Goal: Transaction & Acquisition: Purchase product/service

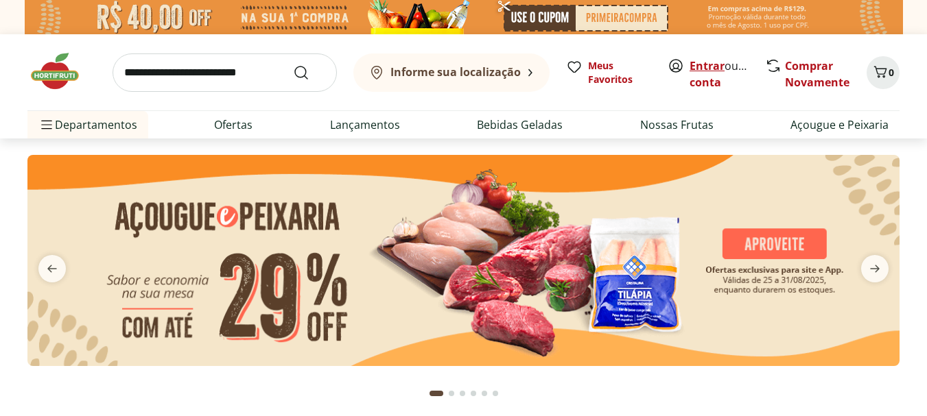
click at [704, 62] on link "Entrar" at bounding box center [706, 65] width 35 height 15
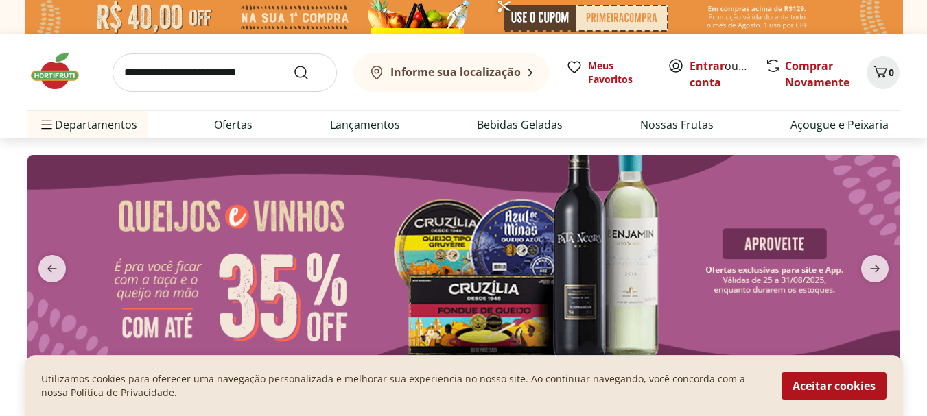
click at [702, 70] on link "Entrar" at bounding box center [706, 65] width 35 height 15
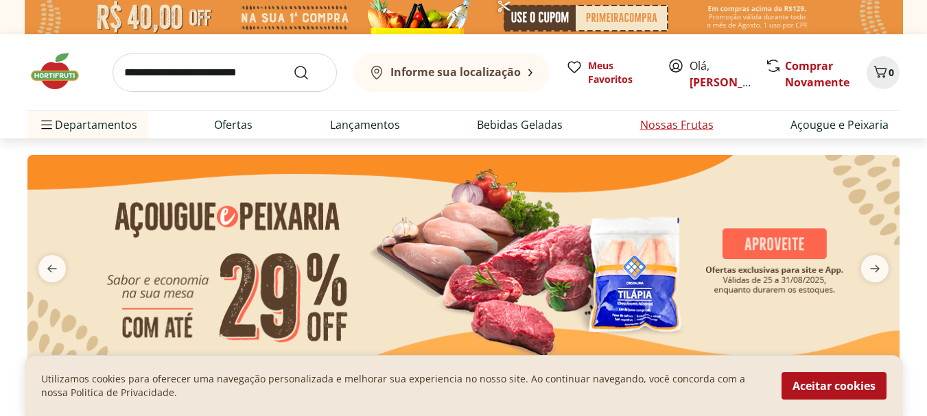
click at [670, 125] on link "Nossas Frutas" at bounding box center [676, 125] width 73 height 16
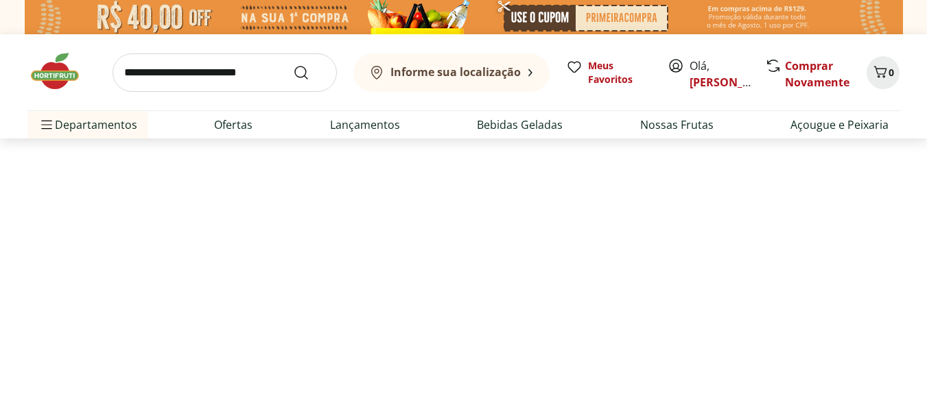
select select "**********"
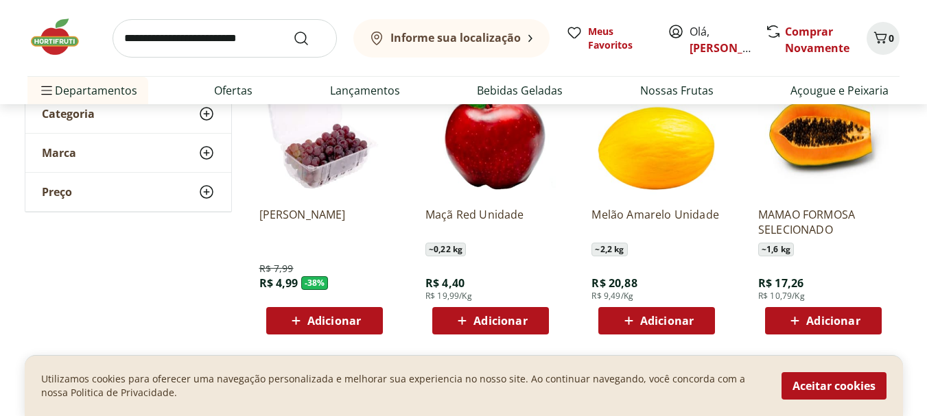
scroll to position [274, 0]
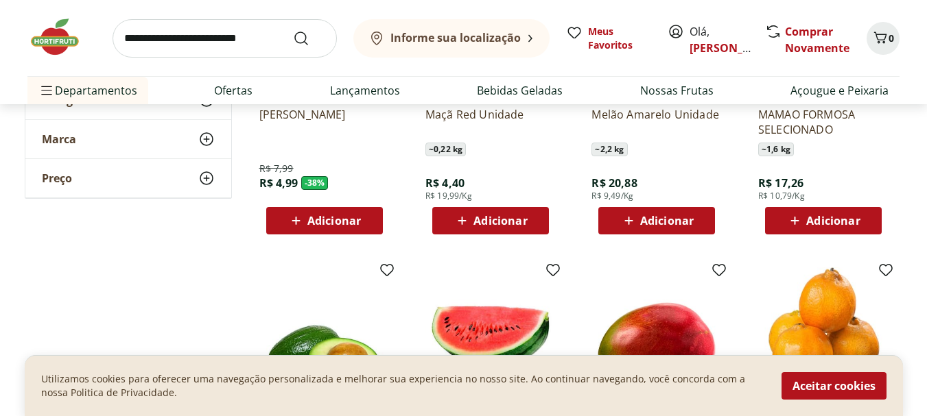
click at [318, 222] on span "Adicionar" at bounding box center [334, 220] width 54 height 11
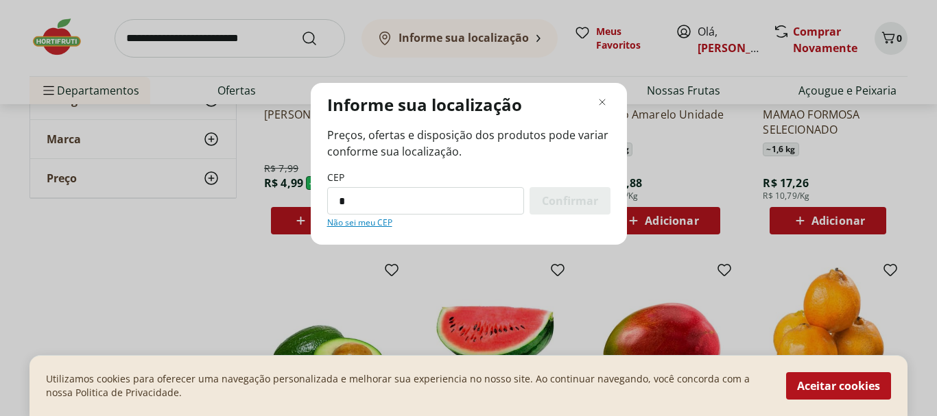
type input "*********"
click at [562, 200] on span "Confirmar" at bounding box center [570, 200] width 56 height 11
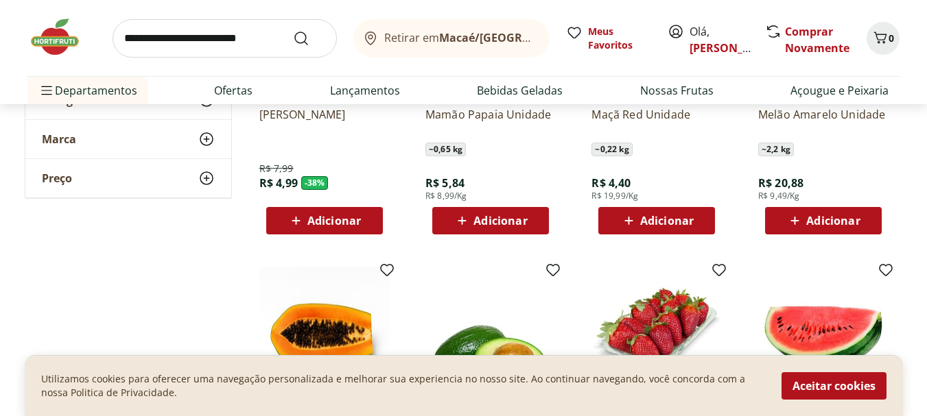
click at [343, 222] on span "Adicionar" at bounding box center [334, 220] width 54 height 11
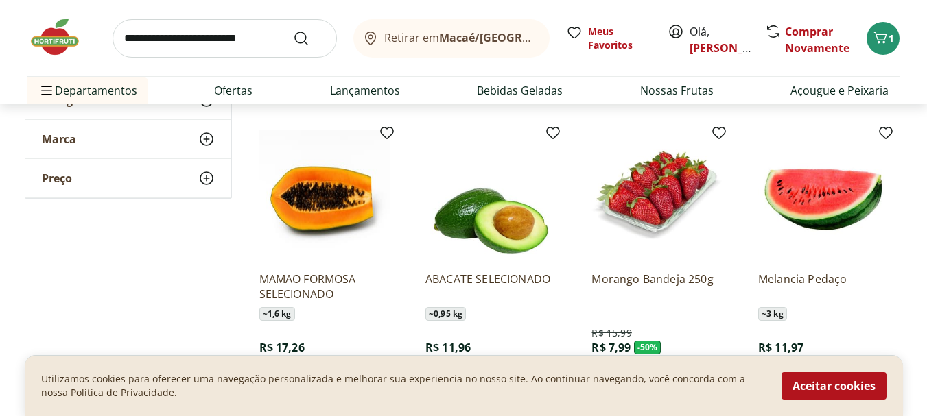
scroll to position [480, 0]
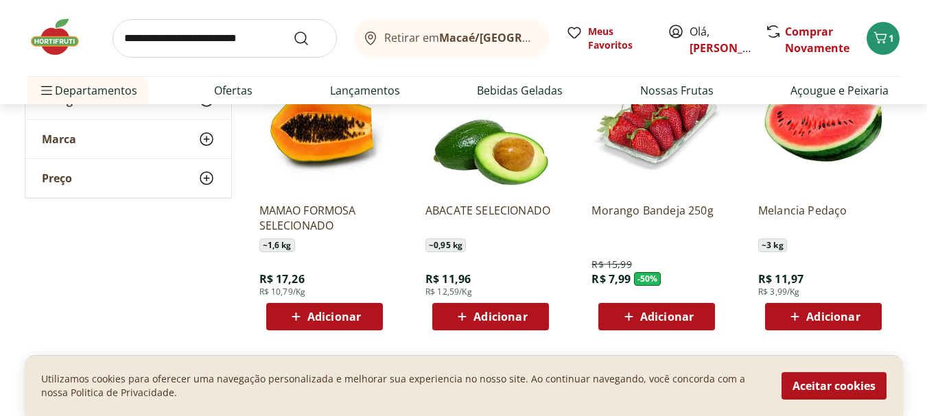
click at [329, 314] on span "Adicionar" at bounding box center [334, 316] width 54 height 11
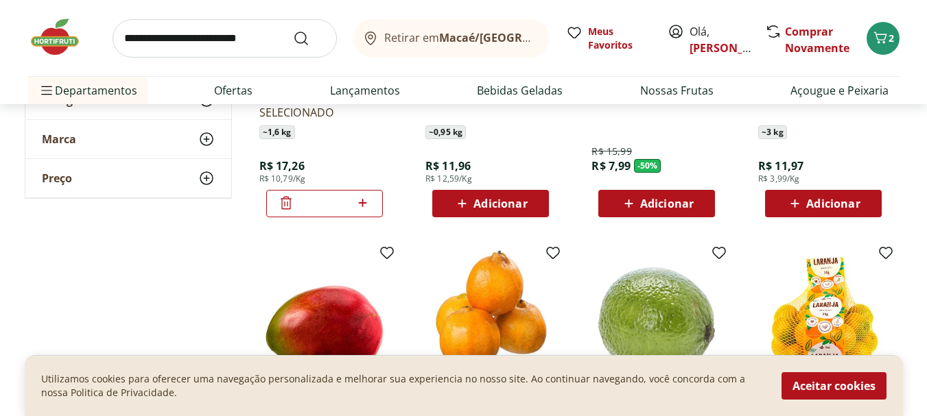
scroll to position [617, 0]
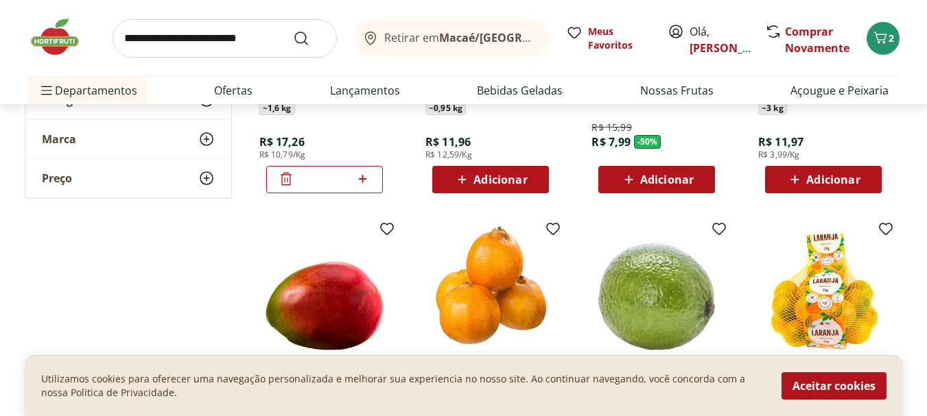
click at [831, 181] on span "Adicionar" at bounding box center [833, 179] width 54 height 11
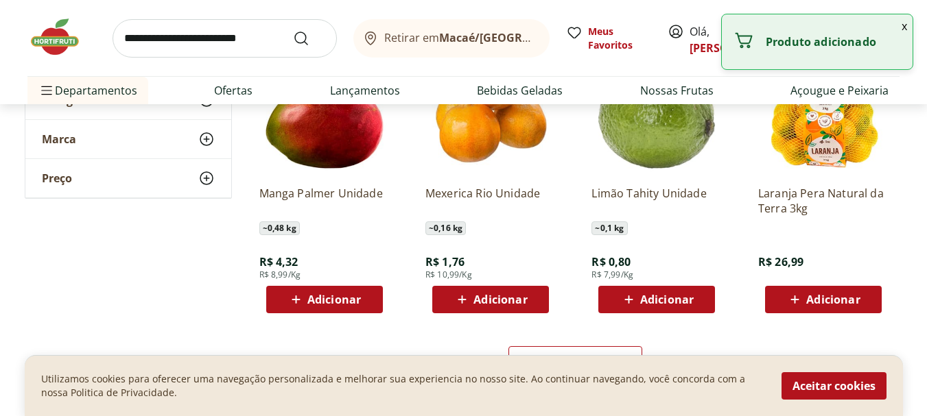
scroll to position [823, 0]
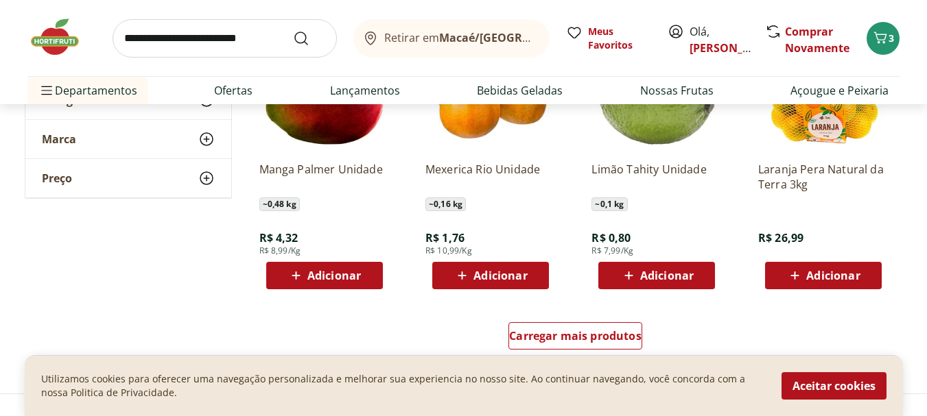
click at [323, 134] on img at bounding box center [324, 86] width 130 height 130
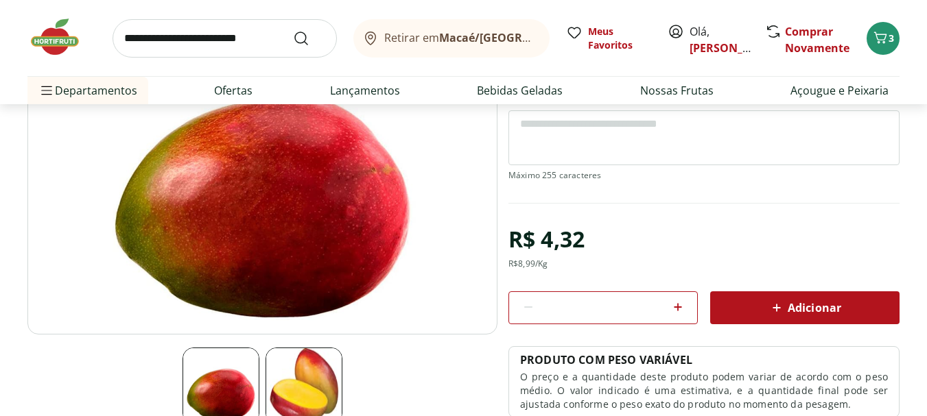
scroll to position [206, 0]
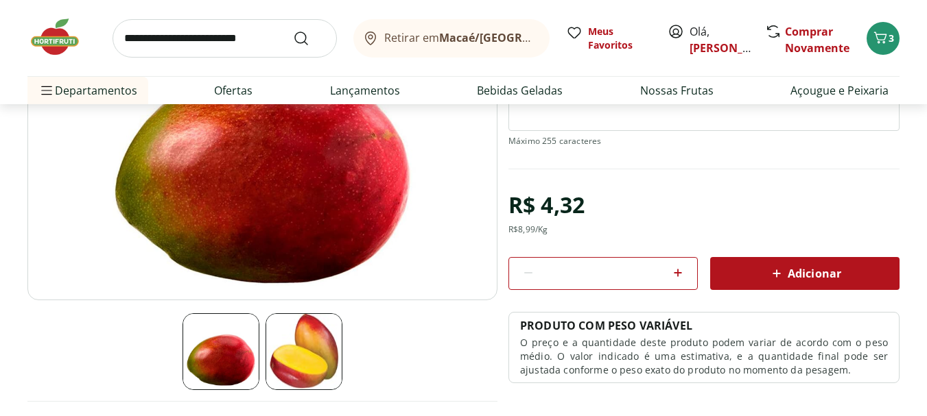
click at [678, 274] on icon at bounding box center [678, 273] width 8 height 8
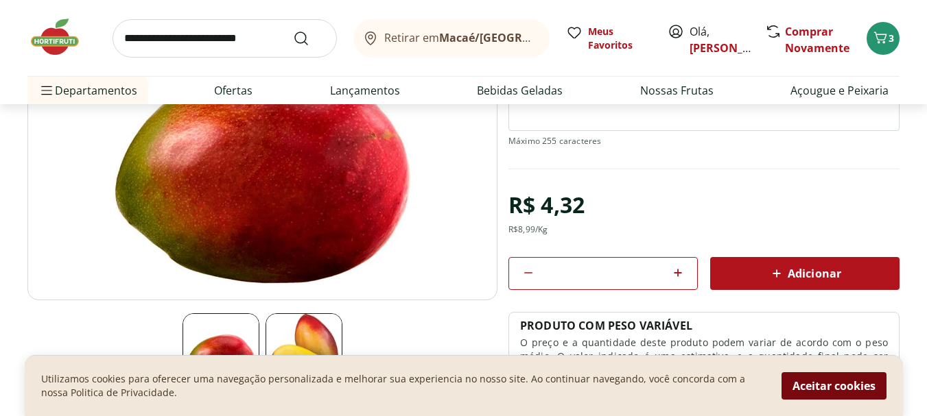
click at [840, 392] on button "Aceitar cookies" at bounding box center [833, 385] width 105 height 27
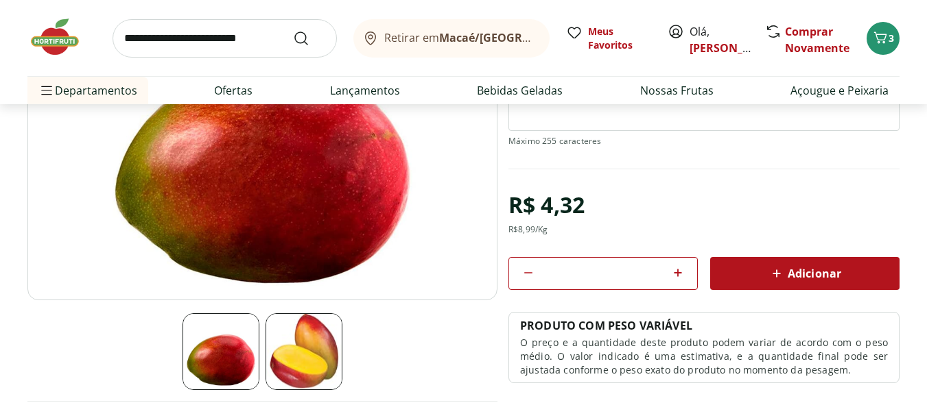
click at [678, 272] on icon at bounding box center [678, 273] width 8 height 8
type input "*"
click at [758, 281] on div "Adicionar" at bounding box center [804, 273] width 167 height 25
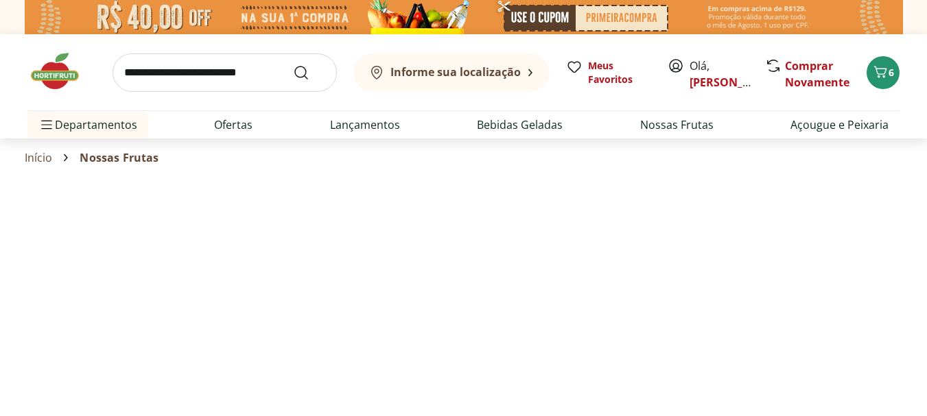
select select "**********"
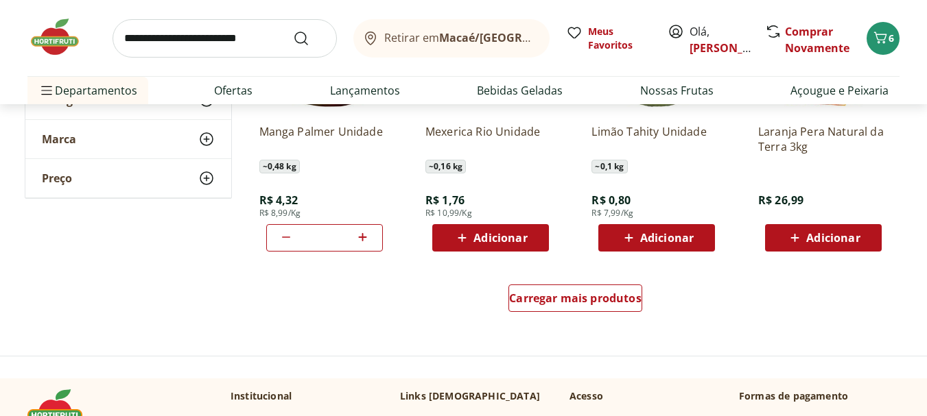
scroll to position [892, 0]
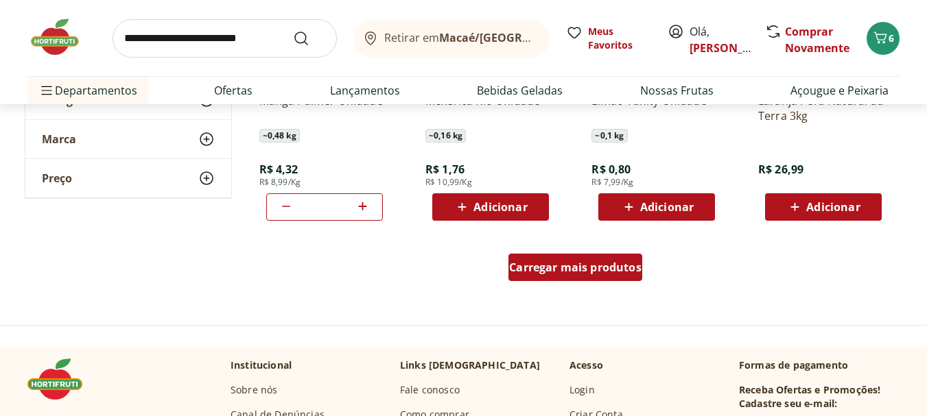
click at [548, 276] on div "Carregar mais produtos" at bounding box center [575, 267] width 134 height 27
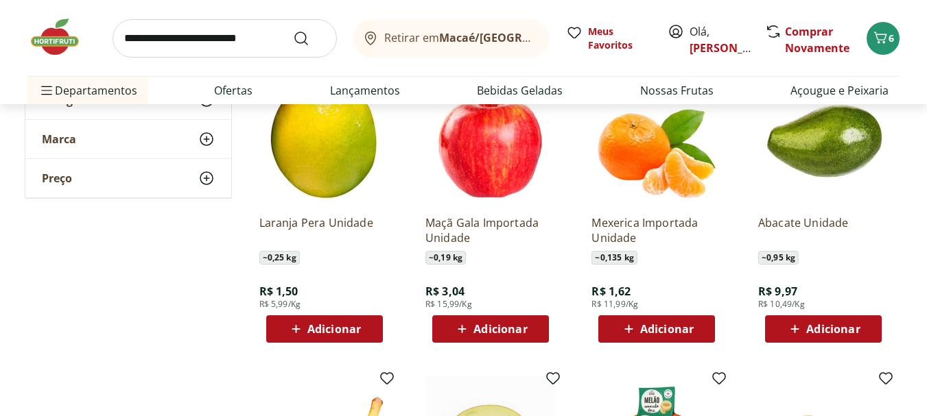
scroll to position [1098, 0]
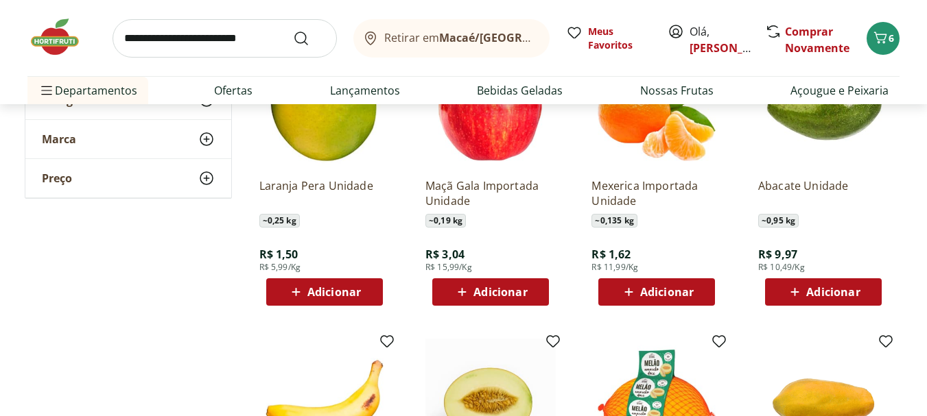
click at [323, 289] on span "Adicionar" at bounding box center [334, 292] width 54 height 11
click at [637, 291] on icon at bounding box center [628, 292] width 17 height 16
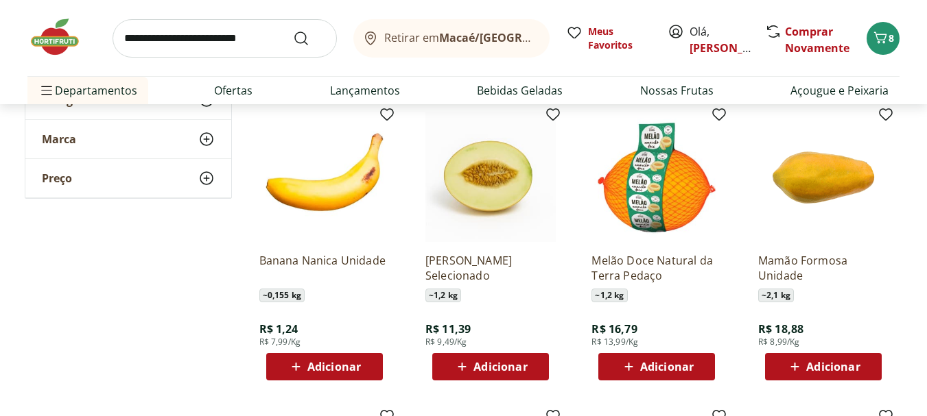
scroll to position [1372, 0]
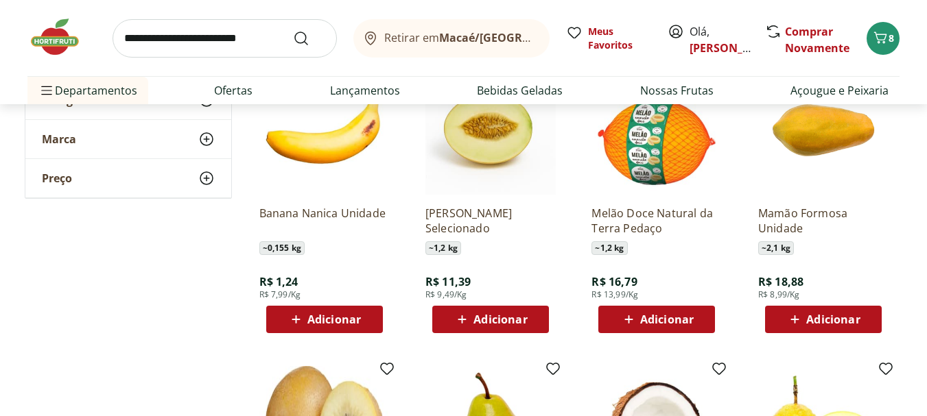
click at [343, 322] on span "Adicionar" at bounding box center [334, 319] width 54 height 11
click at [806, 320] on span "Adicionar" at bounding box center [833, 319] width 54 height 11
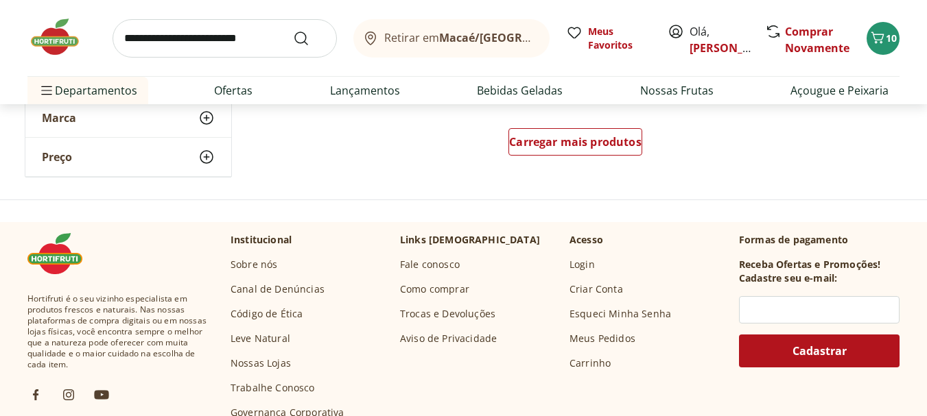
scroll to position [1921, 0]
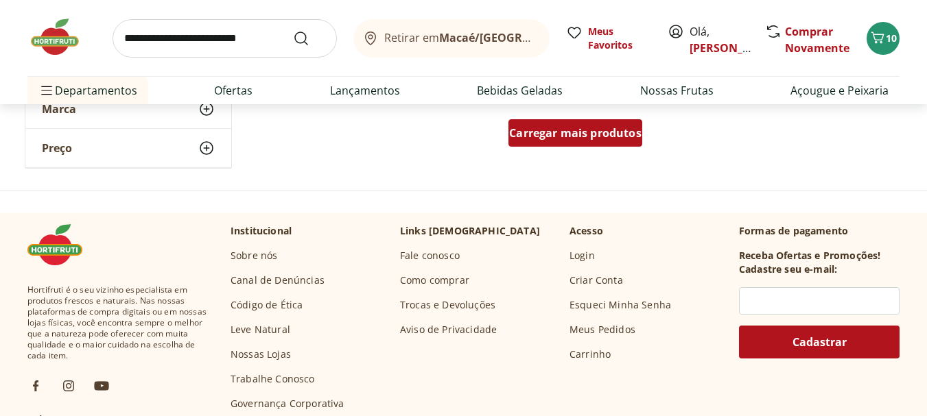
click at [568, 134] on span "Carregar mais produtos" at bounding box center [575, 133] width 132 height 11
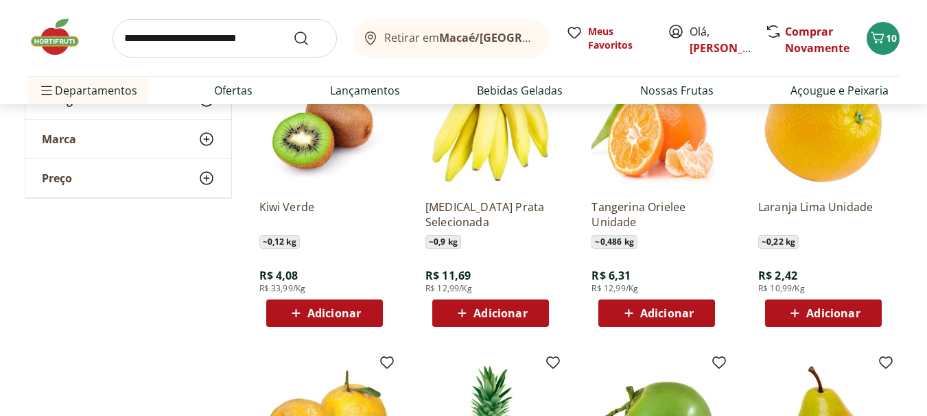
scroll to position [1989, 0]
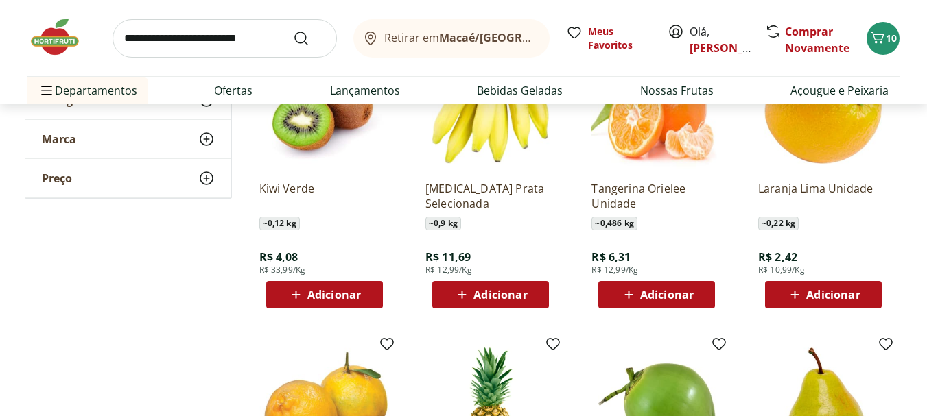
click at [811, 294] on span "Adicionar" at bounding box center [833, 294] width 54 height 11
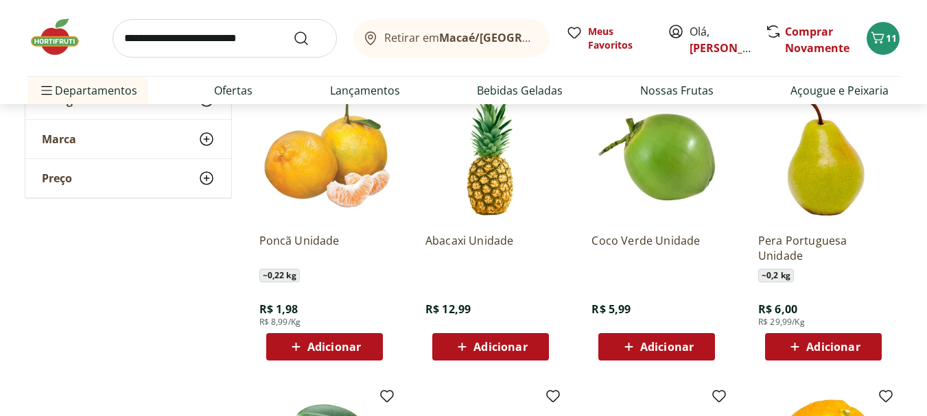
scroll to position [2264, 0]
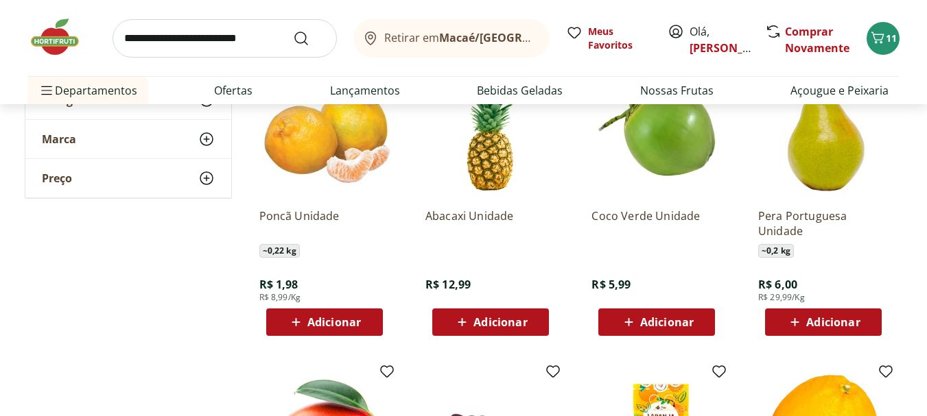
click at [312, 322] on span "Adicionar" at bounding box center [334, 322] width 54 height 11
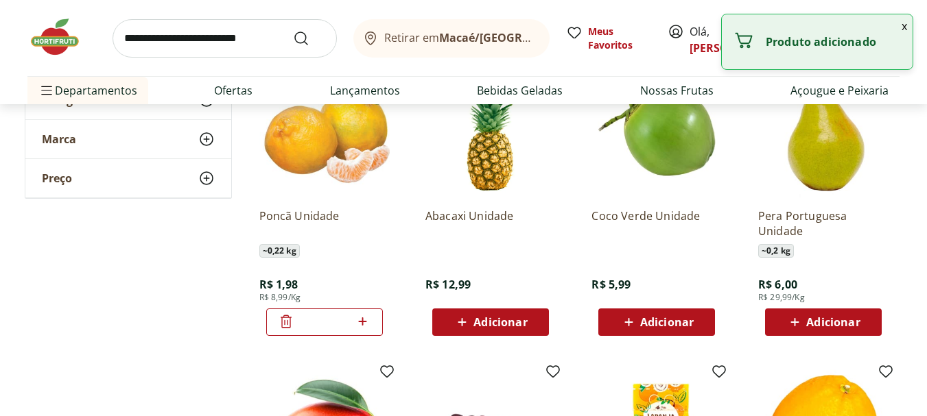
click at [502, 324] on span "Adicionar" at bounding box center [500, 322] width 54 height 11
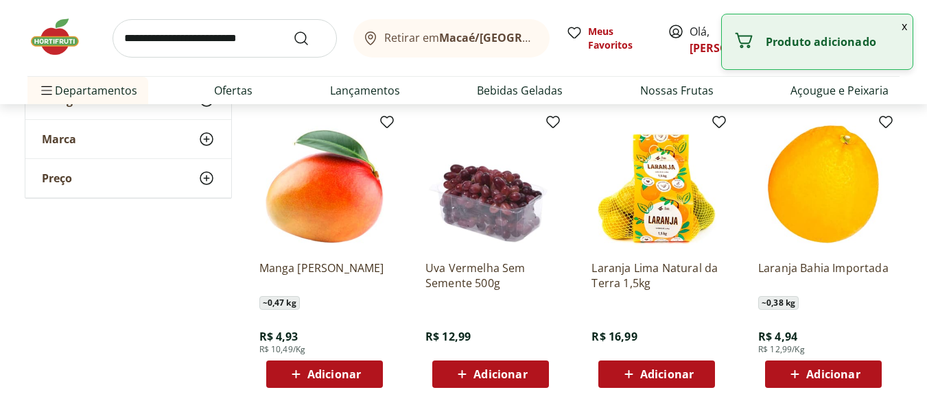
scroll to position [2538, 0]
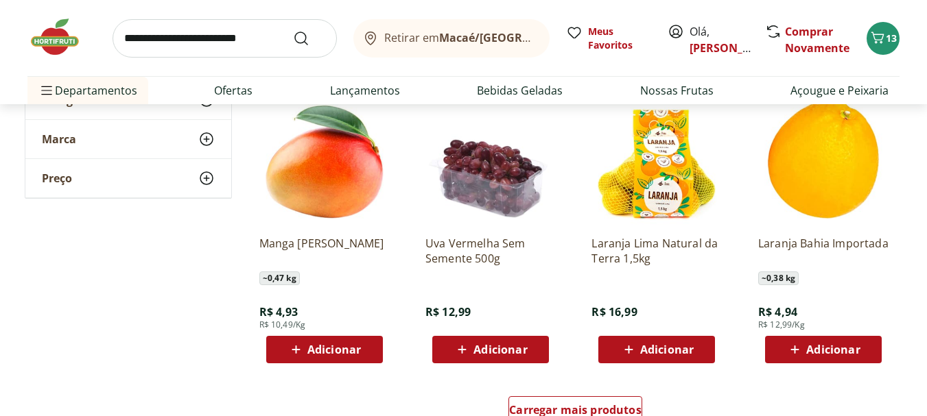
click at [490, 348] on span "Adicionar" at bounding box center [500, 349] width 54 height 11
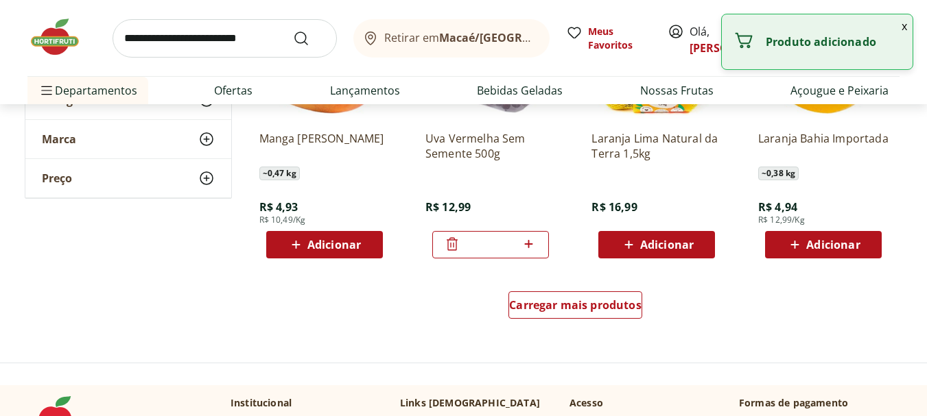
scroll to position [2675, 0]
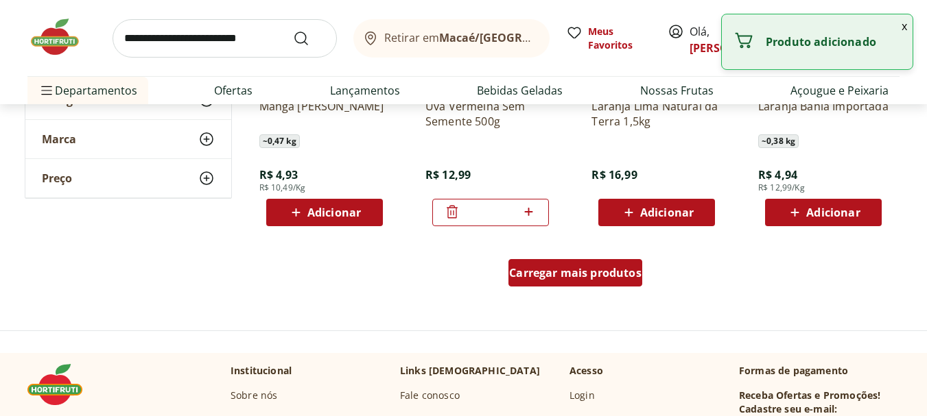
click at [534, 278] on span "Carregar mais produtos" at bounding box center [575, 273] width 132 height 11
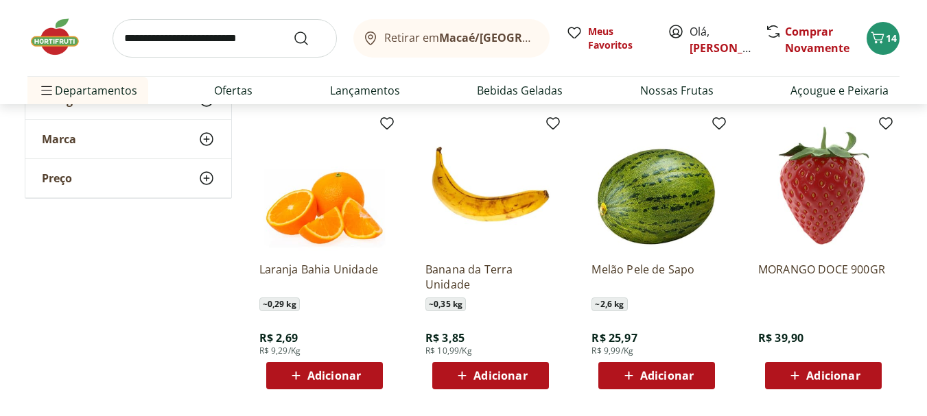
scroll to position [3430, 0]
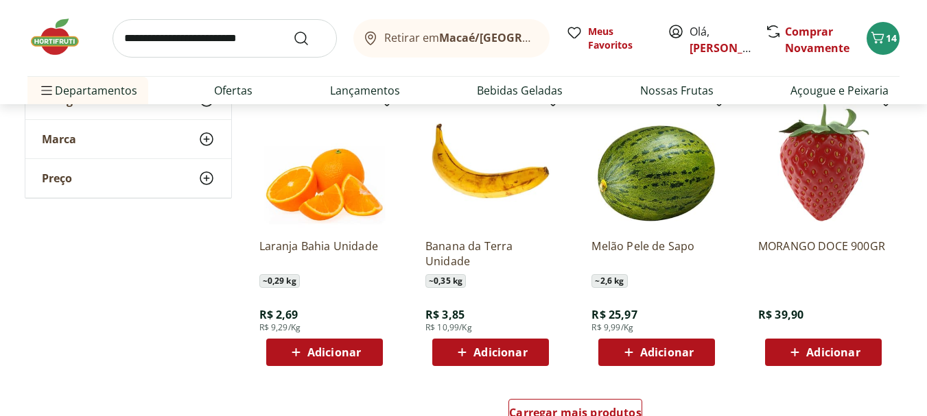
click at [488, 355] on span "Adicionar" at bounding box center [500, 352] width 54 height 11
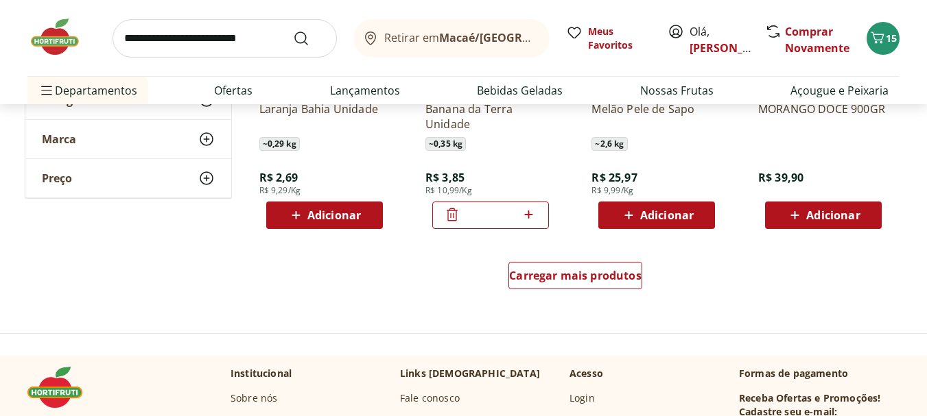
scroll to position [3636, 0]
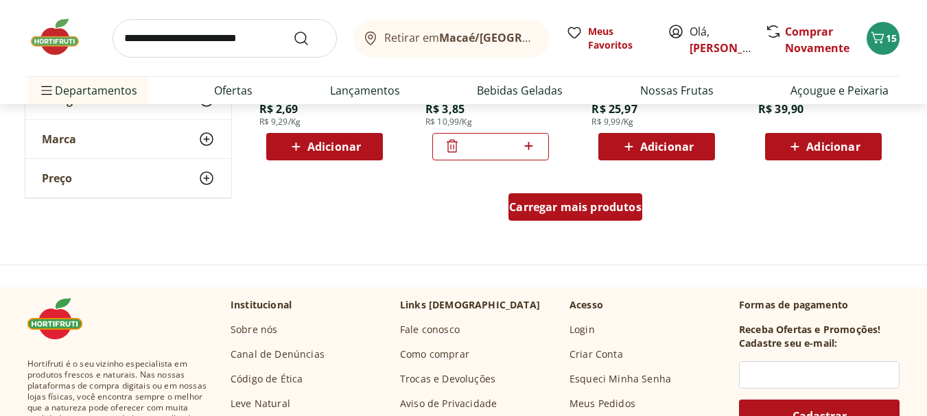
click at [572, 211] on span "Carregar mais produtos" at bounding box center [575, 207] width 132 height 11
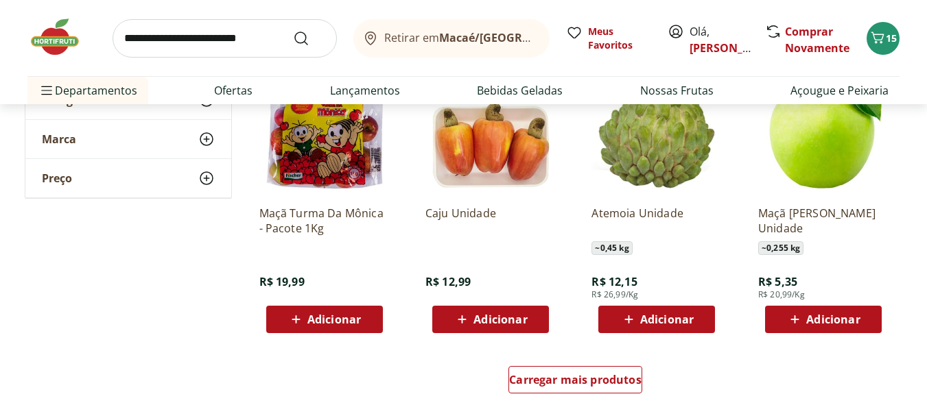
scroll to position [4390, 0]
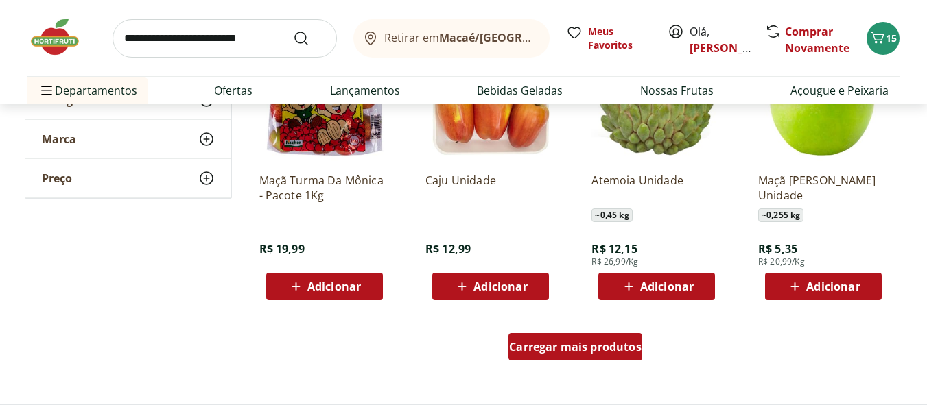
click at [563, 348] on span "Carregar mais produtos" at bounding box center [575, 347] width 132 height 11
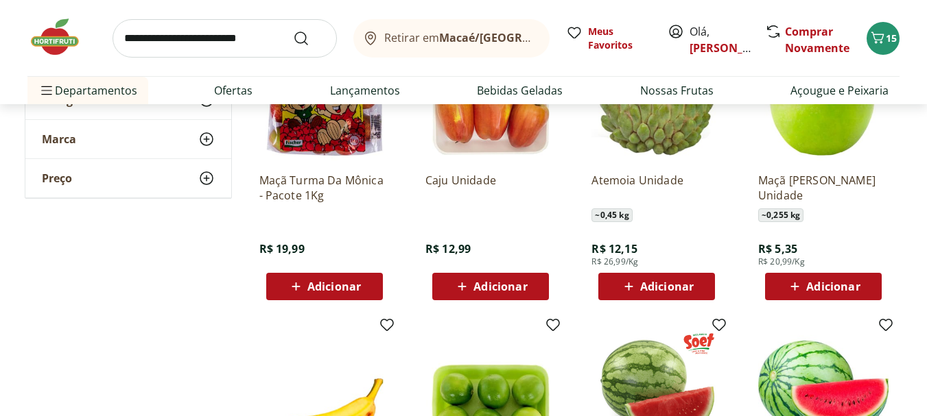
click at [495, 291] on span "Adicionar" at bounding box center [500, 286] width 54 height 11
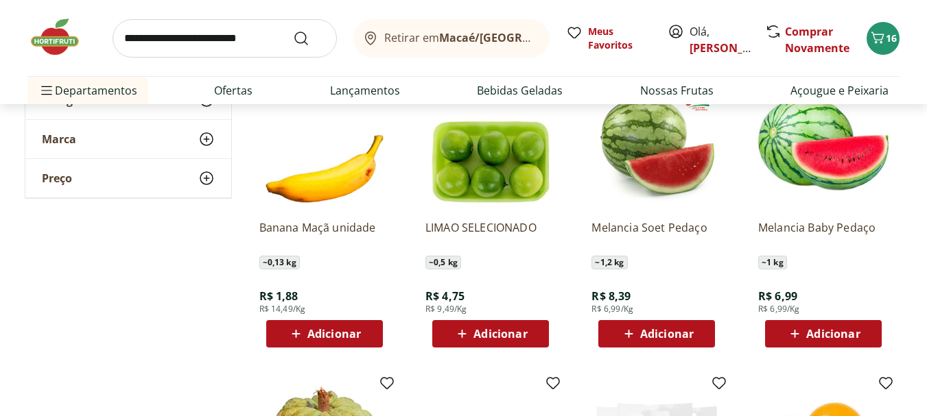
scroll to position [4664, 0]
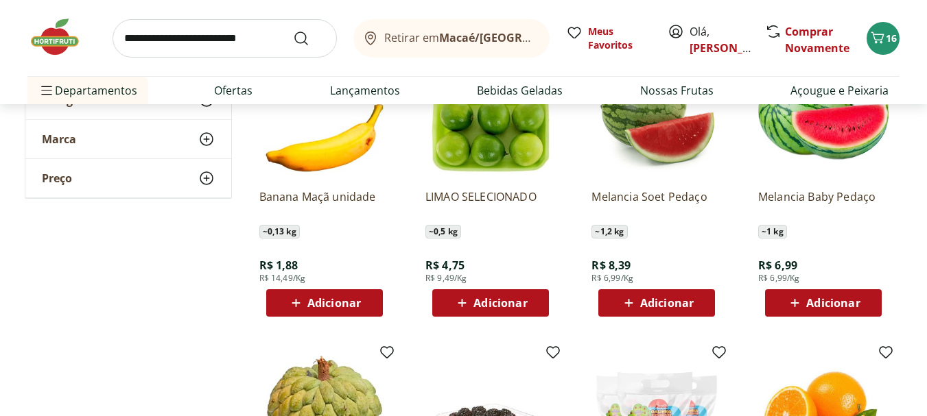
click at [645, 300] on span "Adicionar" at bounding box center [667, 303] width 54 height 11
click at [828, 306] on span "Adicionar" at bounding box center [833, 303] width 54 height 11
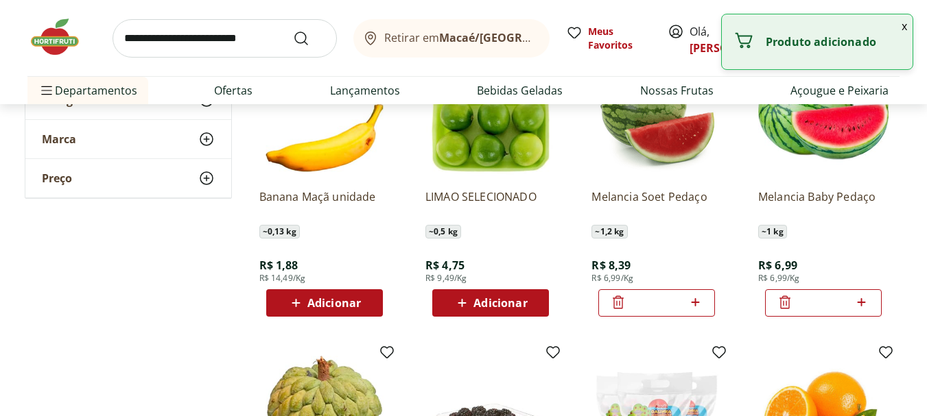
click at [619, 304] on icon at bounding box center [618, 302] width 16 height 16
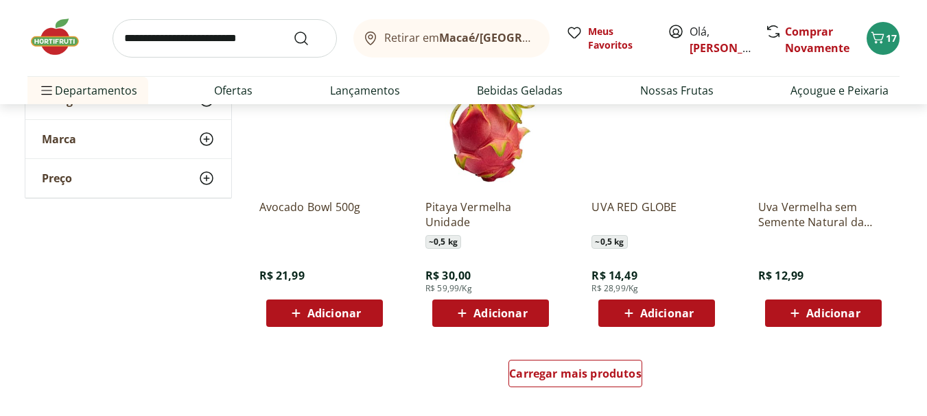
scroll to position [5282, 0]
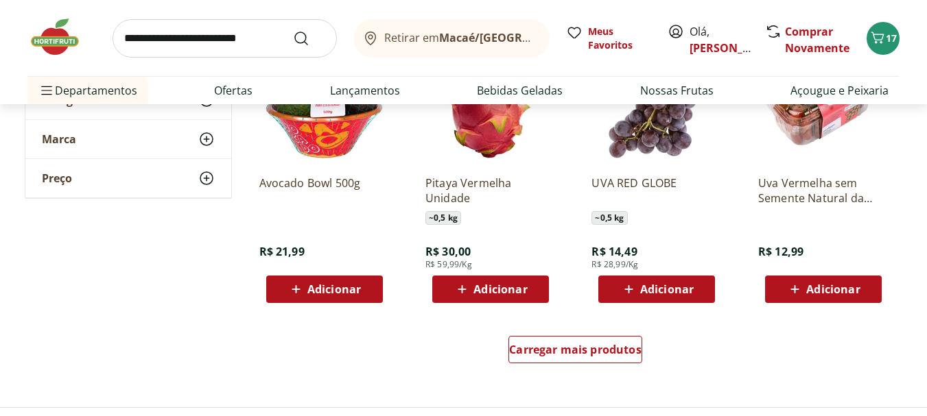
click at [820, 288] on span "Adicionar" at bounding box center [833, 289] width 54 height 11
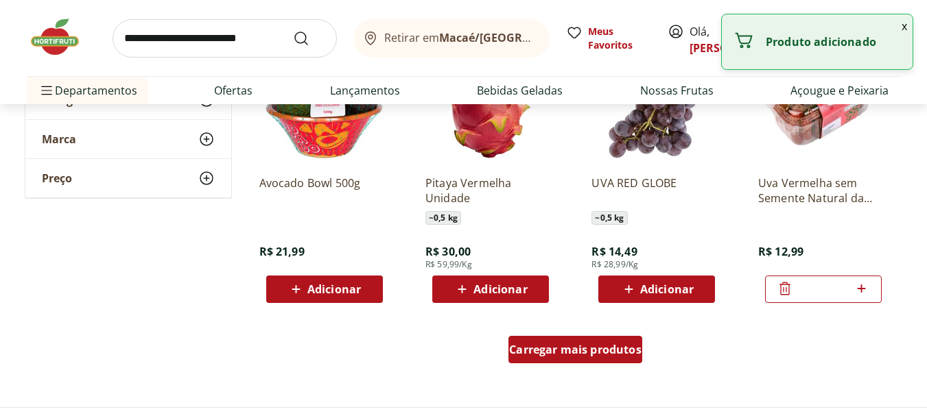
click at [602, 350] on span "Carregar mais produtos" at bounding box center [575, 349] width 132 height 11
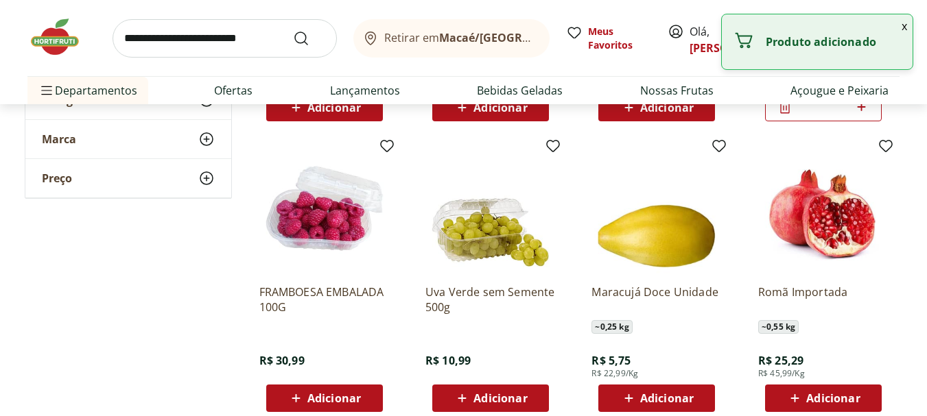
scroll to position [5488, 0]
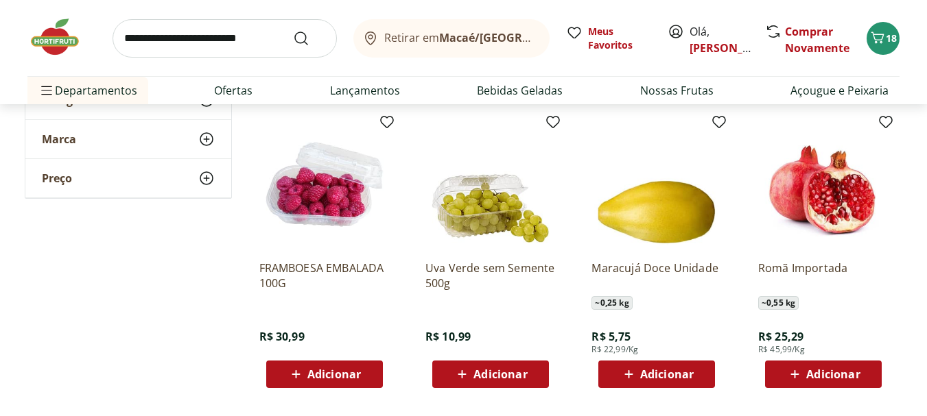
click at [492, 372] on span "Adicionar" at bounding box center [500, 374] width 54 height 11
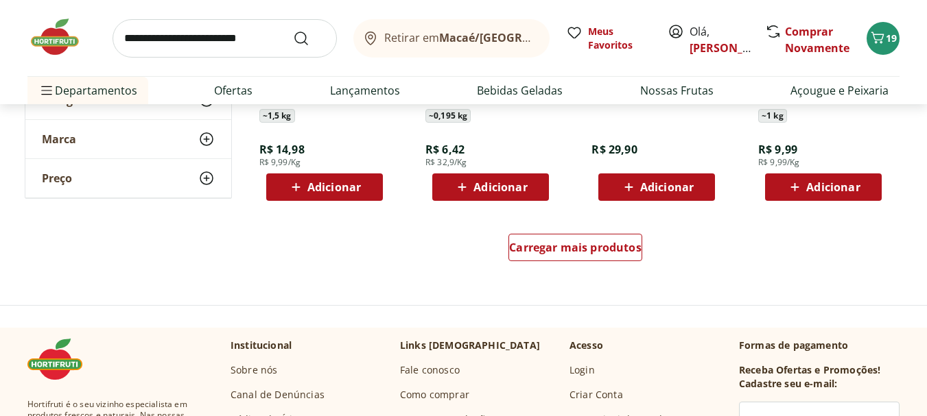
scroll to position [6311, 0]
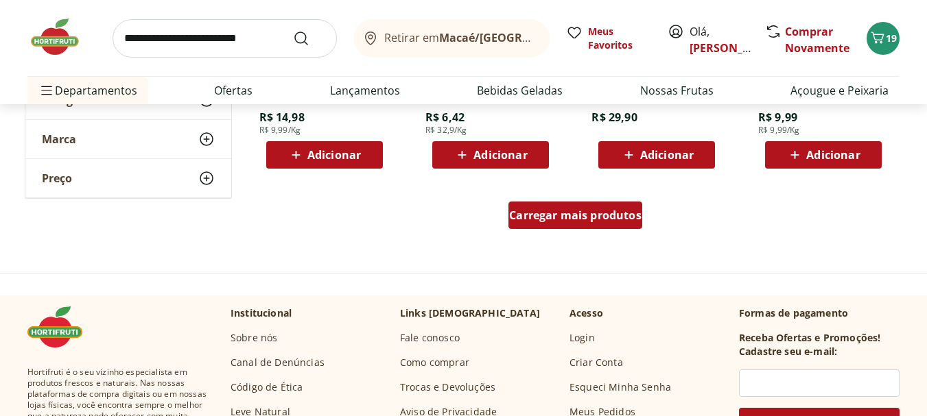
click at [582, 220] on span "Carregar mais produtos" at bounding box center [575, 215] width 132 height 11
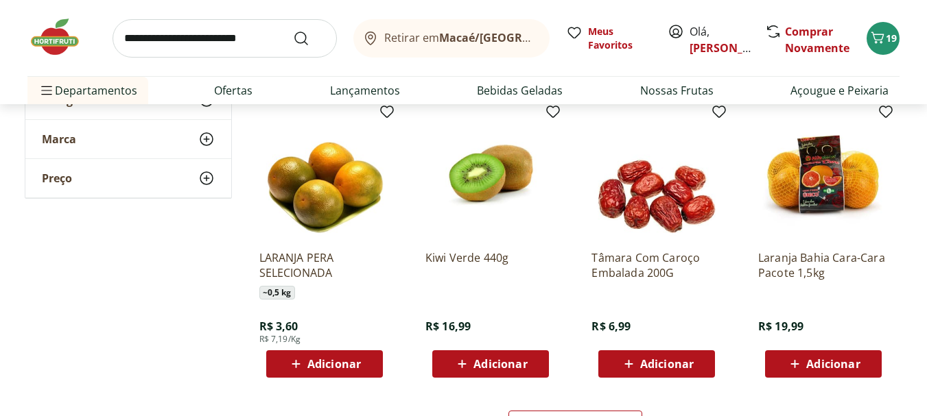
scroll to position [6997, 0]
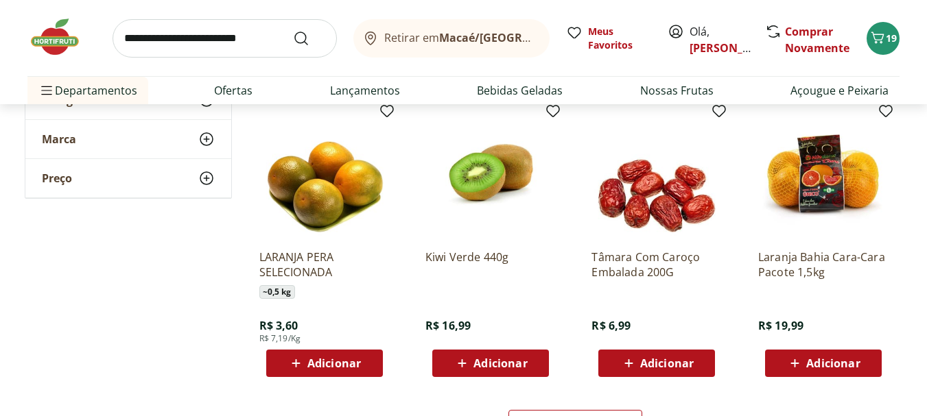
click at [323, 369] on span "Adicionar" at bounding box center [334, 363] width 54 height 11
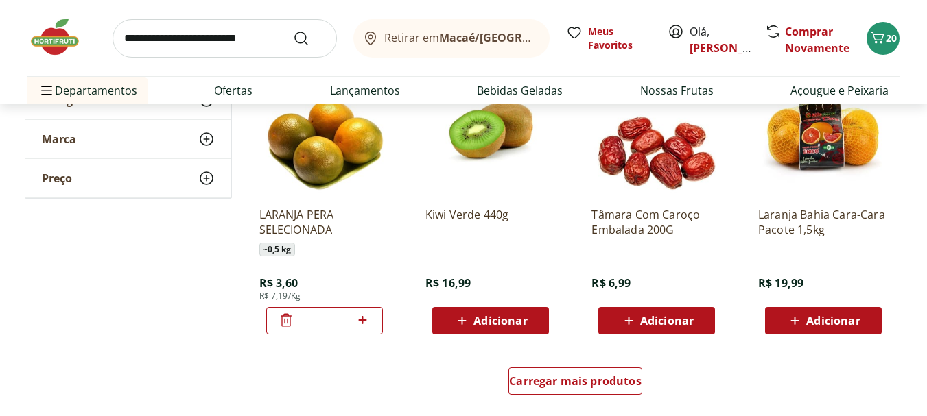
scroll to position [7065, 0]
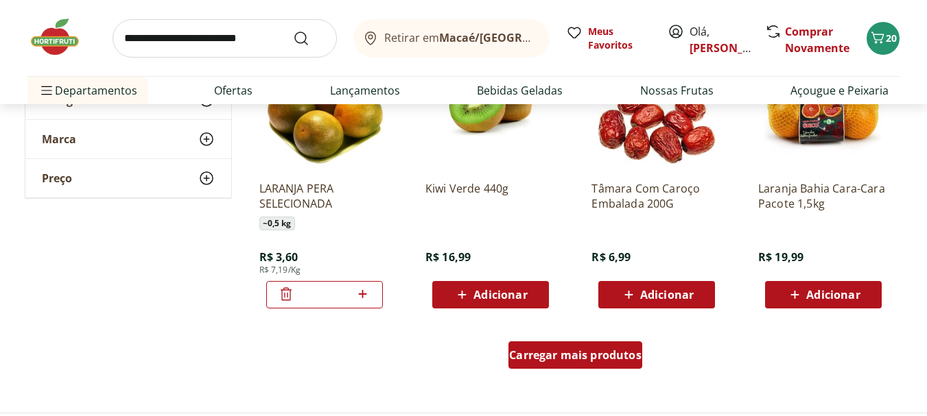
click at [539, 355] on span "Carregar mais produtos" at bounding box center [575, 355] width 132 height 11
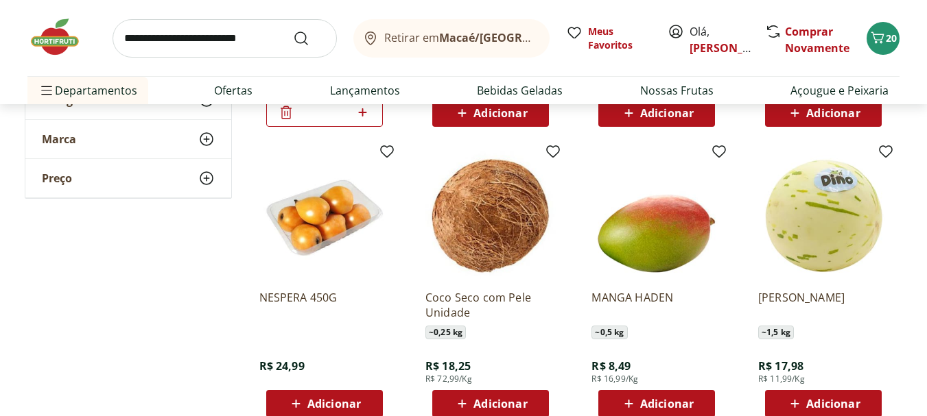
scroll to position [7271, 0]
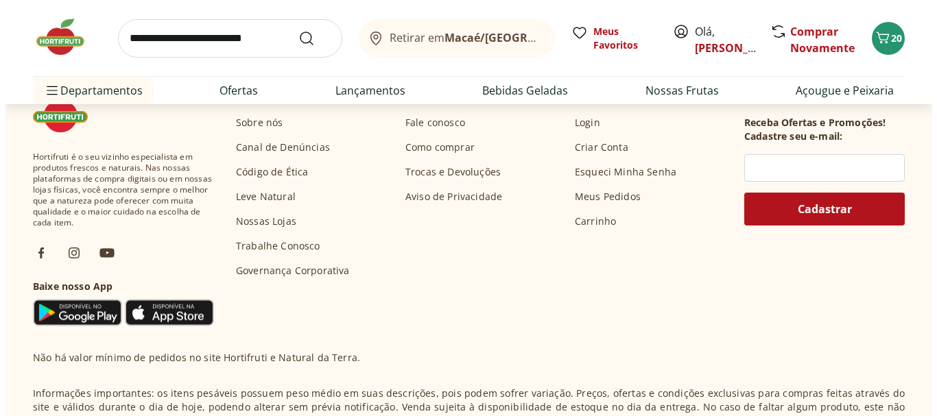
scroll to position [7957, 0]
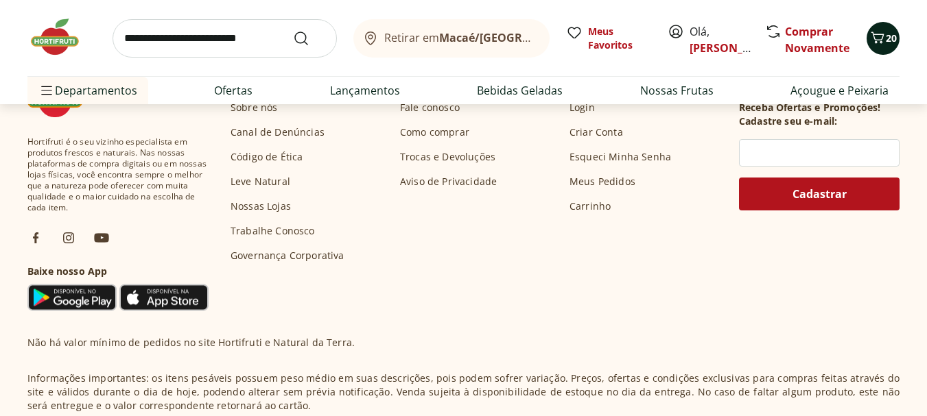
click at [885, 37] on icon "Carrinho" at bounding box center [877, 37] width 16 height 16
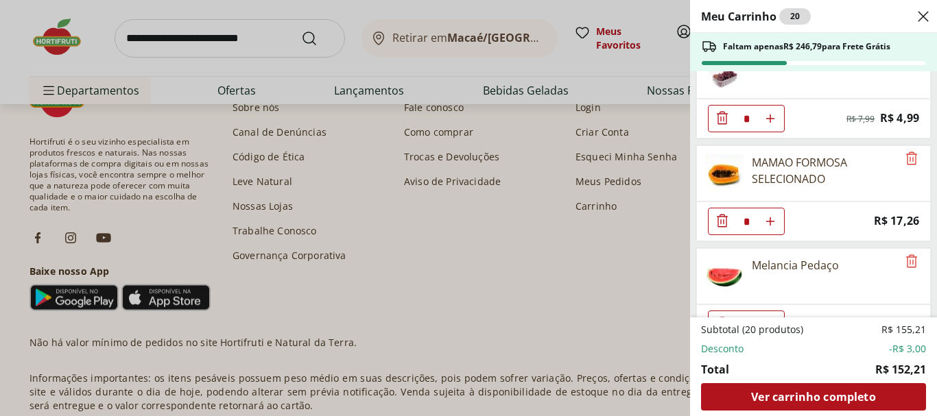
scroll to position [69, 0]
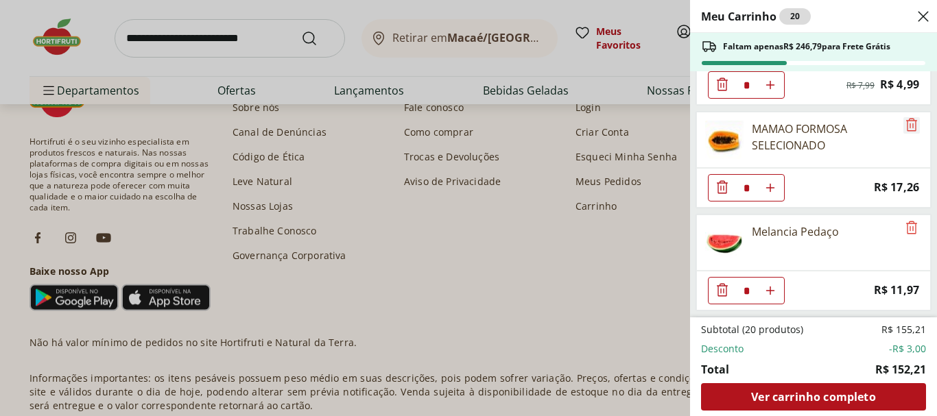
click at [905, 121] on icon "Remove" at bounding box center [911, 125] width 16 height 16
click at [907, 229] on icon "Remove" at bounding box center [911, 228] width 16 height 16
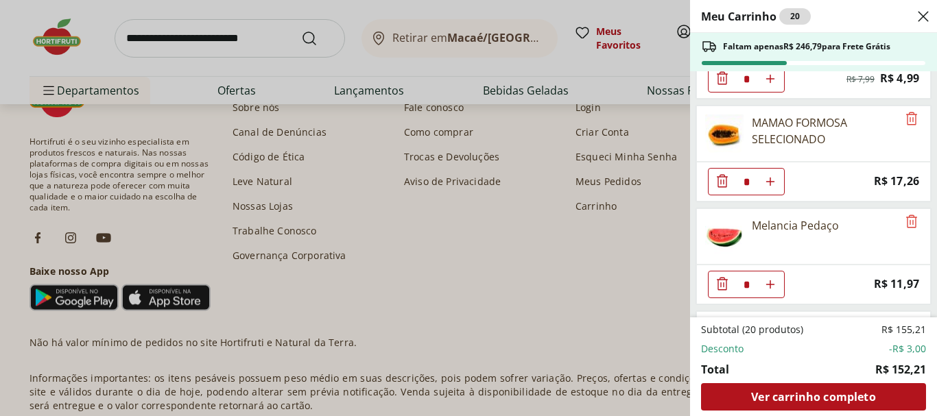
scroll to position [137, 0]
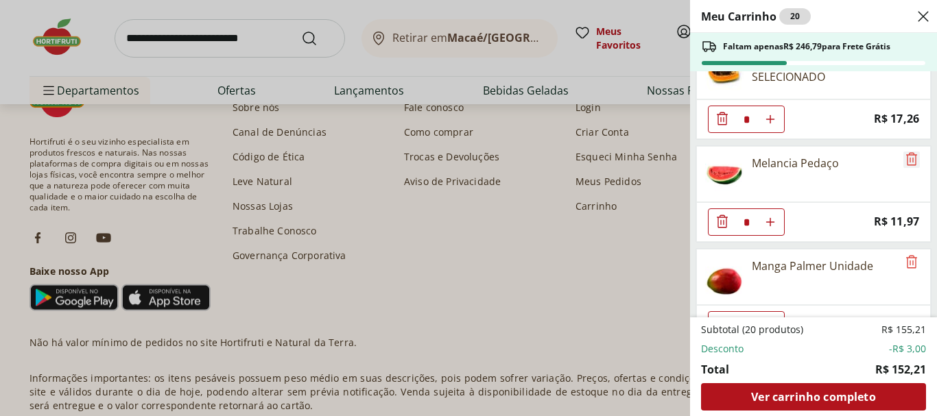
click at [905, 159] on icon "Remove" at bounding box center [911, 159] width 16 height 16
click at [726, 22] on icon "Diminuir Quantidade" at bounding box center [722, 15] width 11 height 13
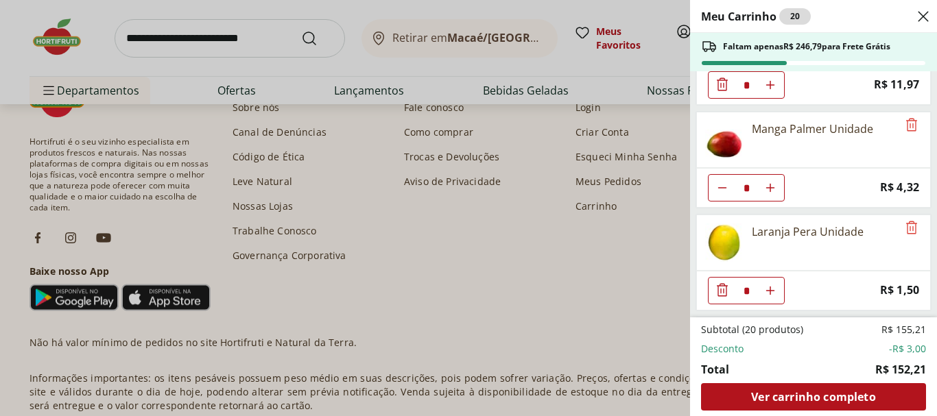
scroll to position [206, 0]
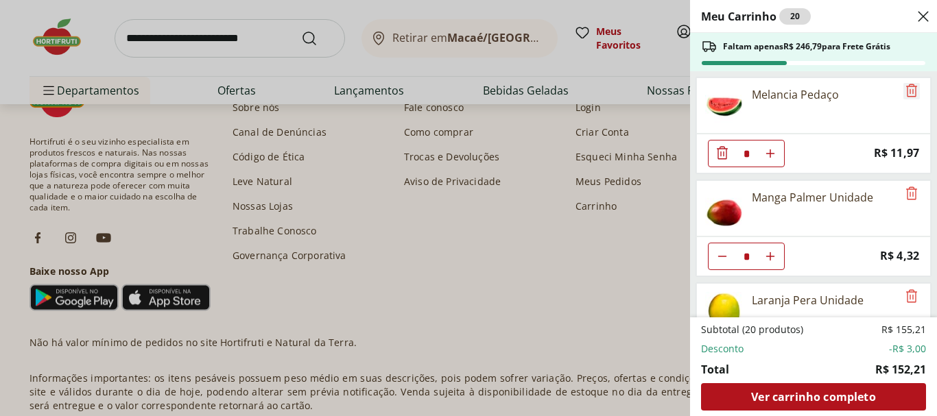
click at [907, 95] on icon "Remove" at bounding box center [911, 90] width 16 height 16
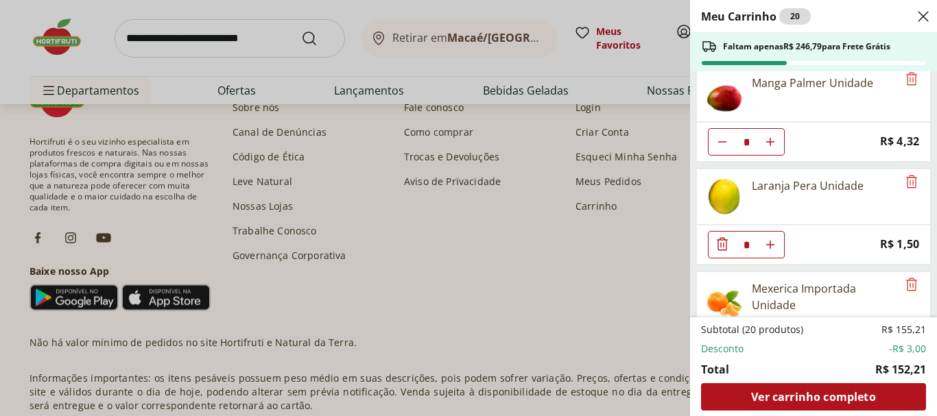
scroll to position [343, 0]
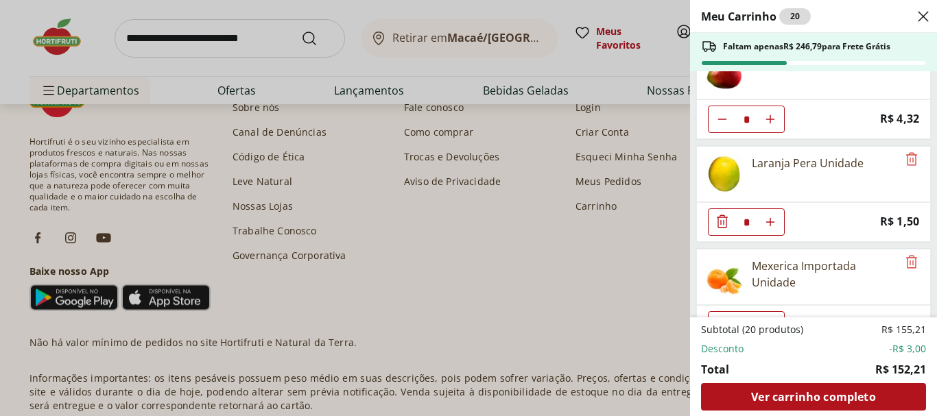
type input "*"
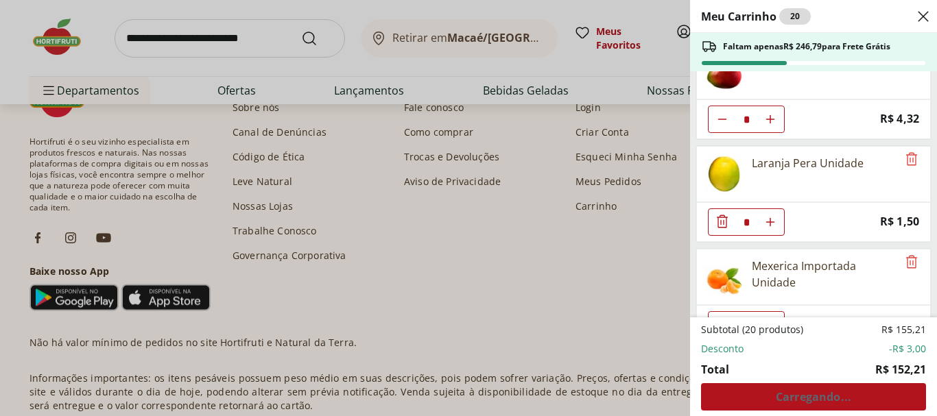
type input "*"
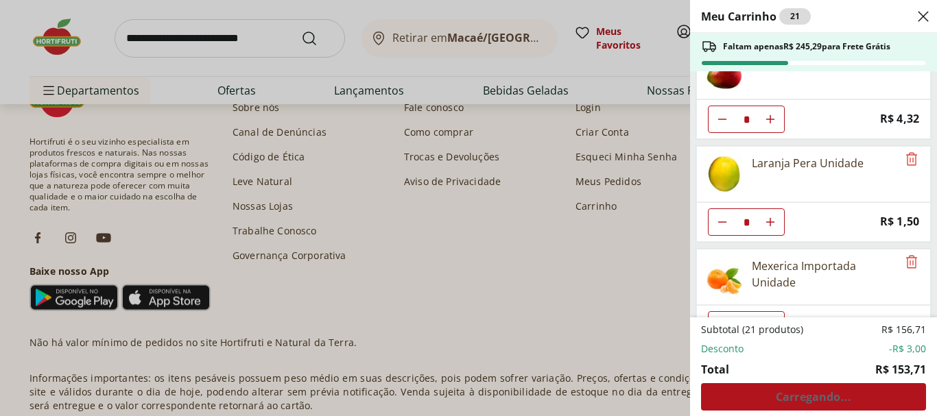
type input "*"
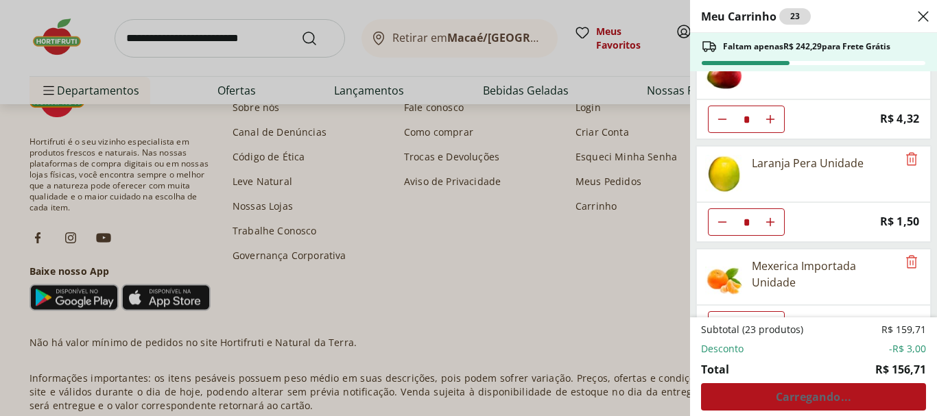
type input "*"
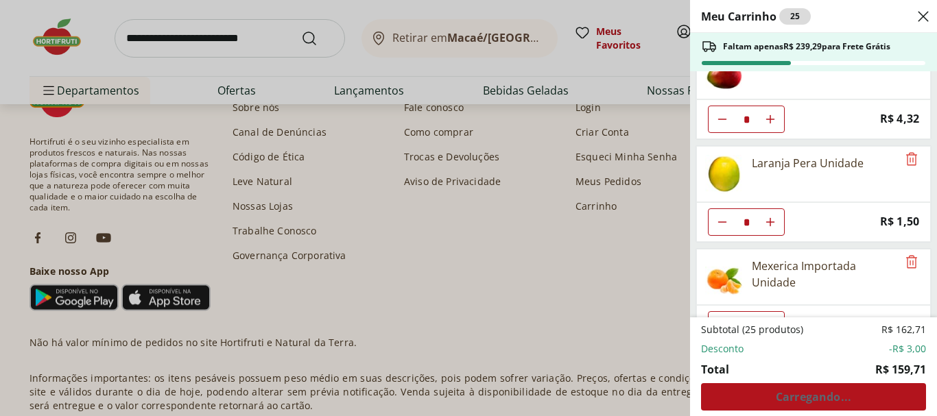
type input "*"
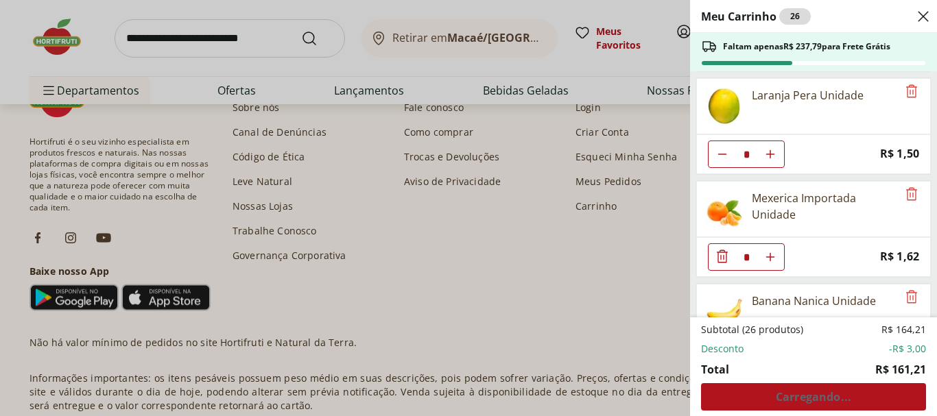
scroll to position [412, 0]
type input "*"
click at [907, 193] on icon "Remove" at bounding box center [911, 193] width 16 height 16
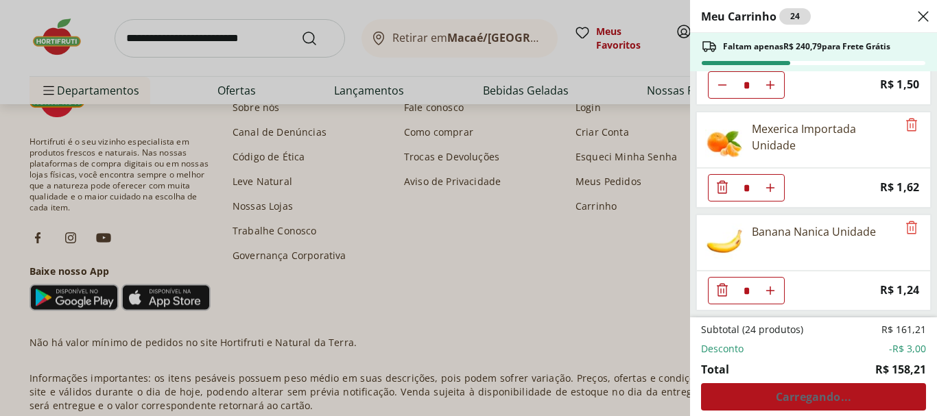
scroll to position [549, 0]
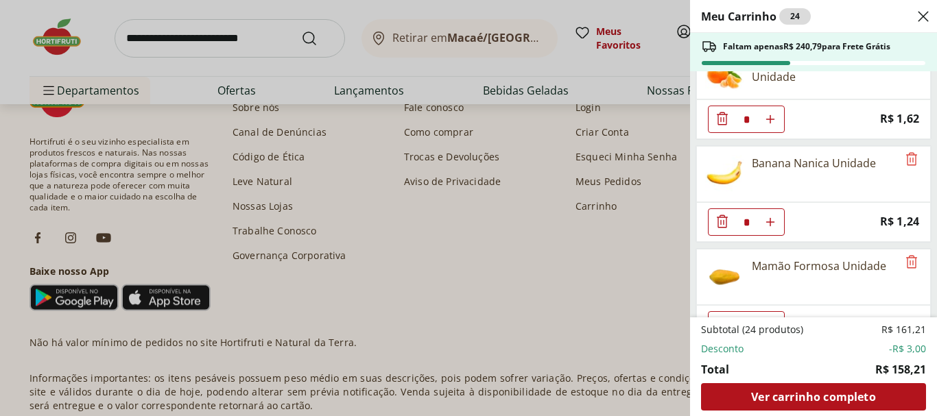
type input "*"
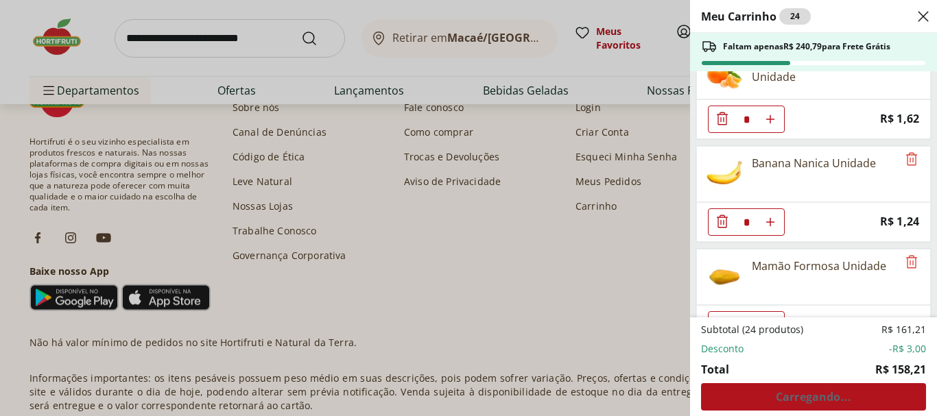
type input "*"
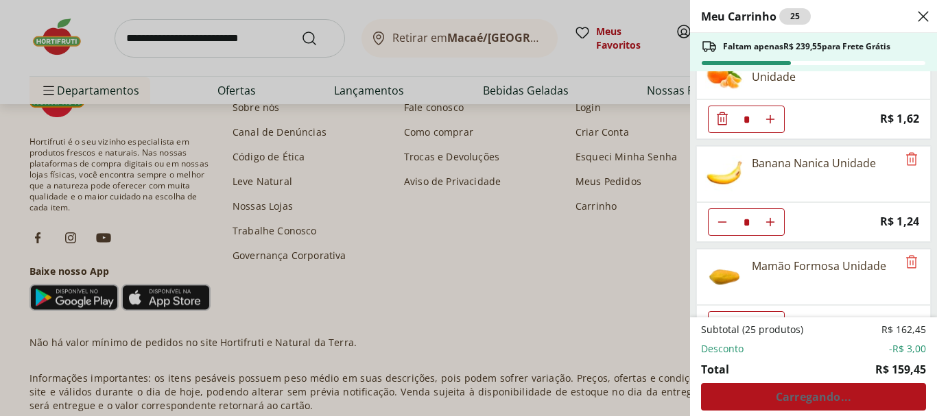
type input "*"
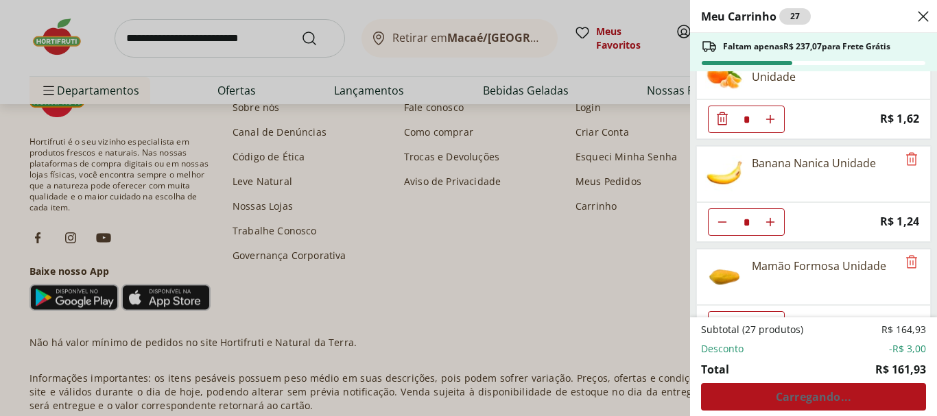
type input "*"
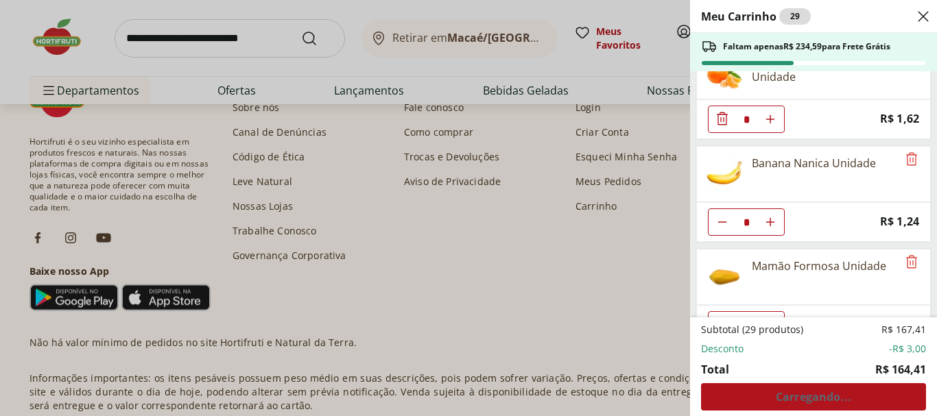
type input "*"
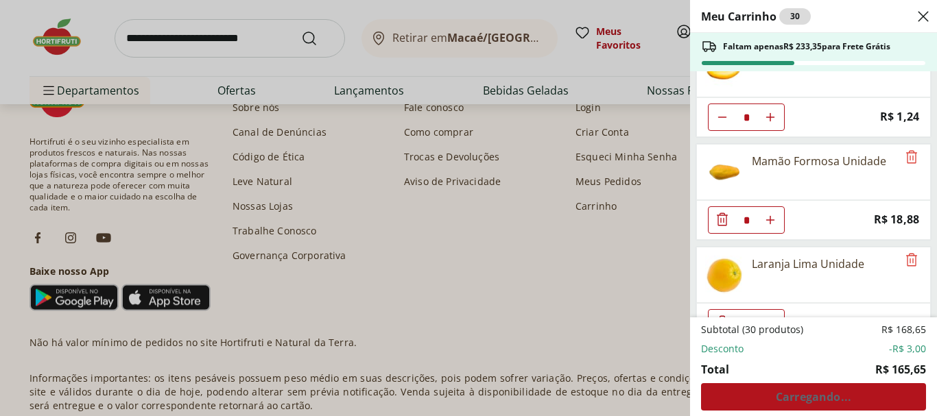
scroll to position [686, 0]
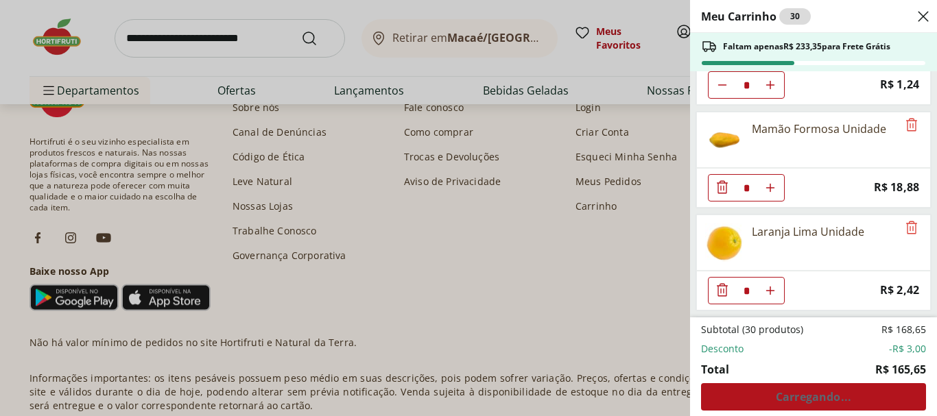
type input "*"
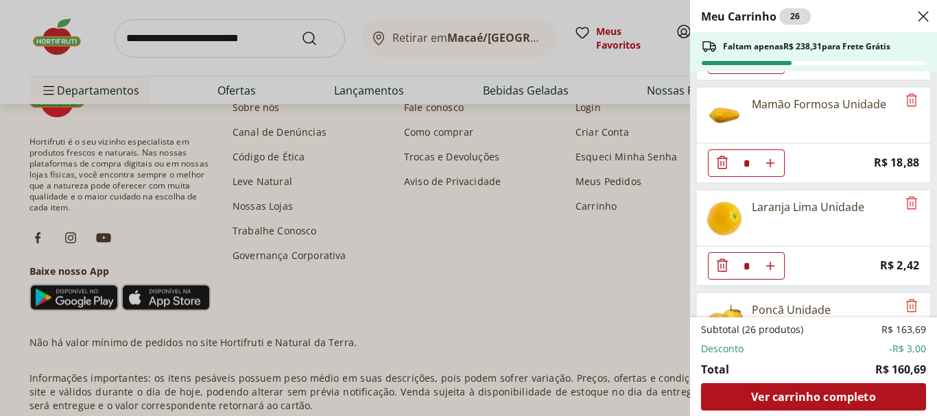
scroll to position [755, 0]
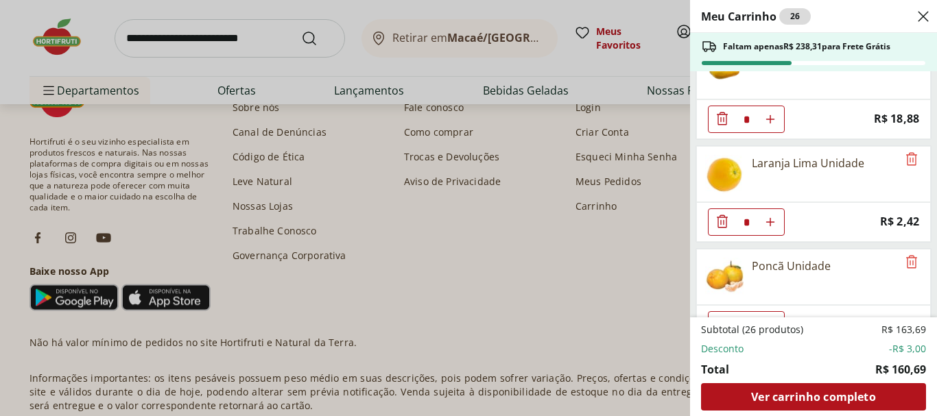
type input "*"
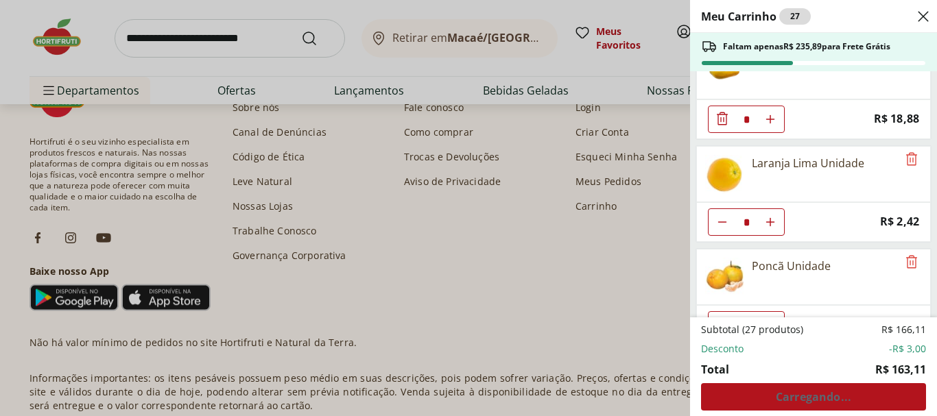
type input "*"
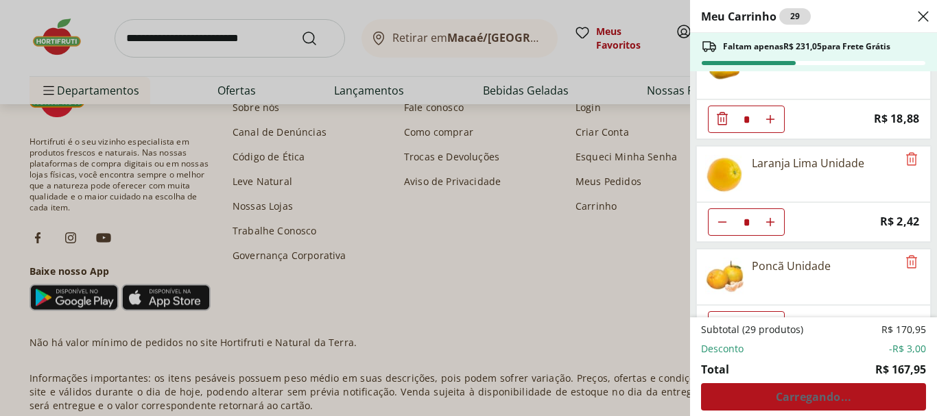
type input "*"
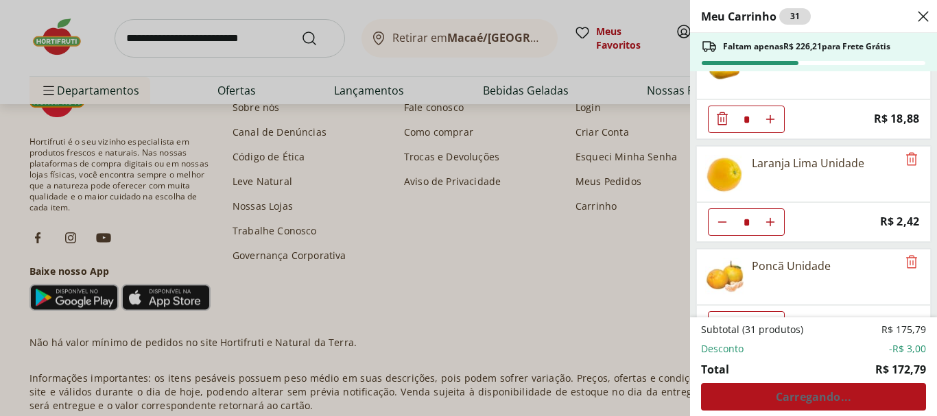
type input "*"
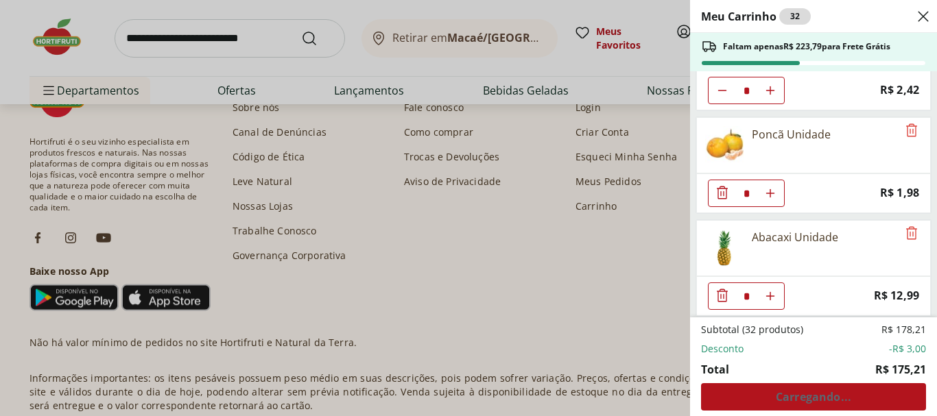
scroll to position [892, 0]
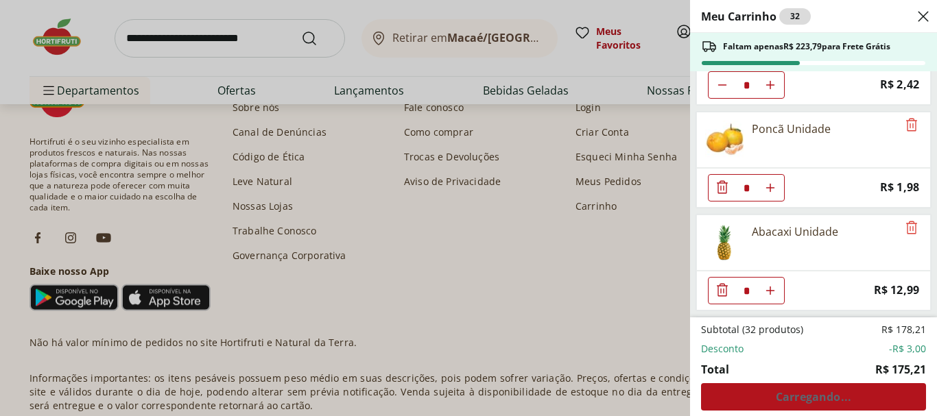
type input "*"
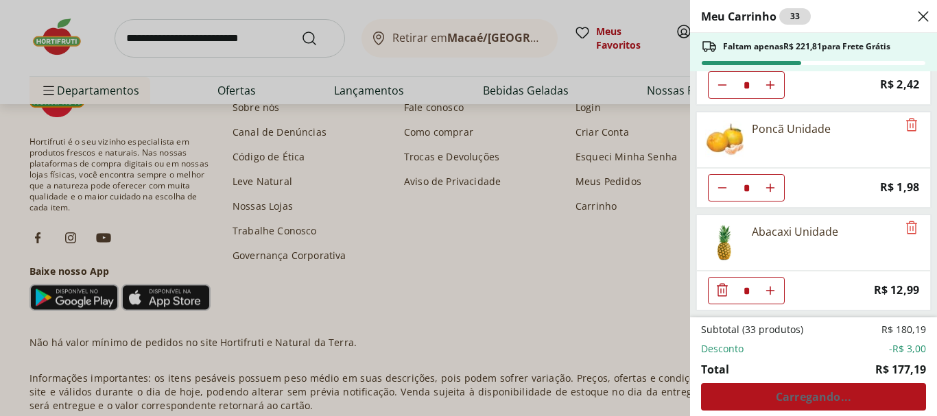
type input "*"
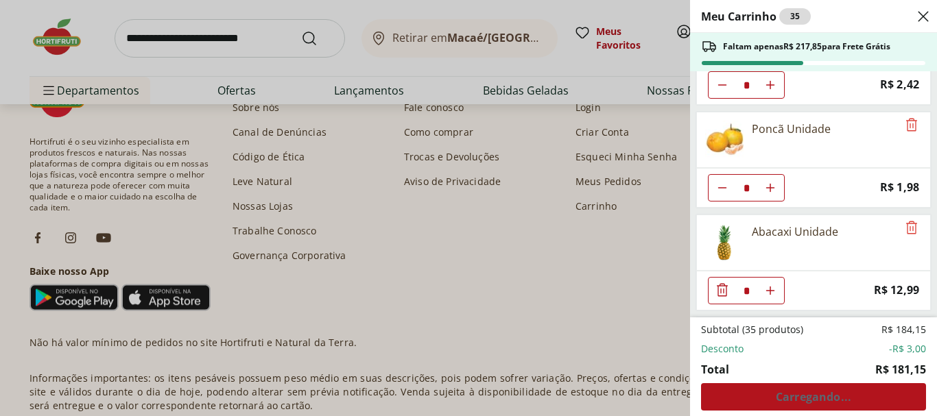
type input "*"
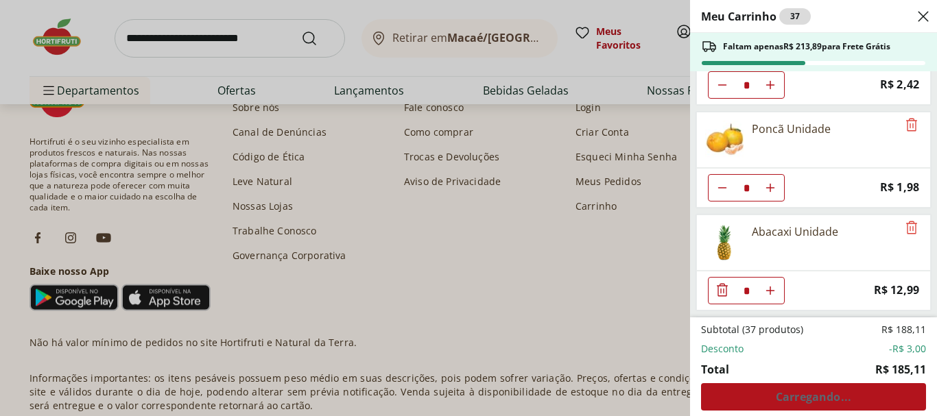
type input "*"
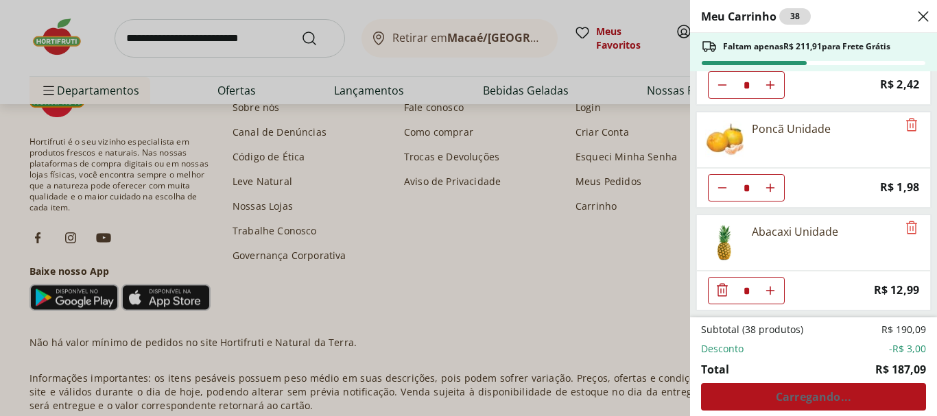
type input "*"
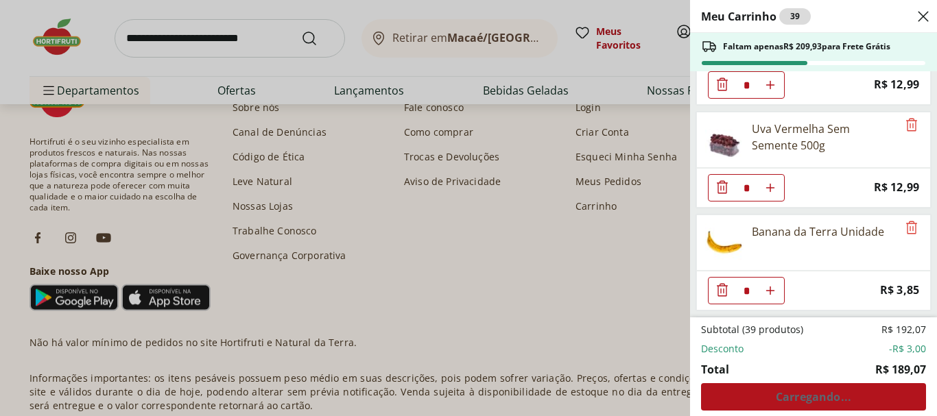
type input "*"
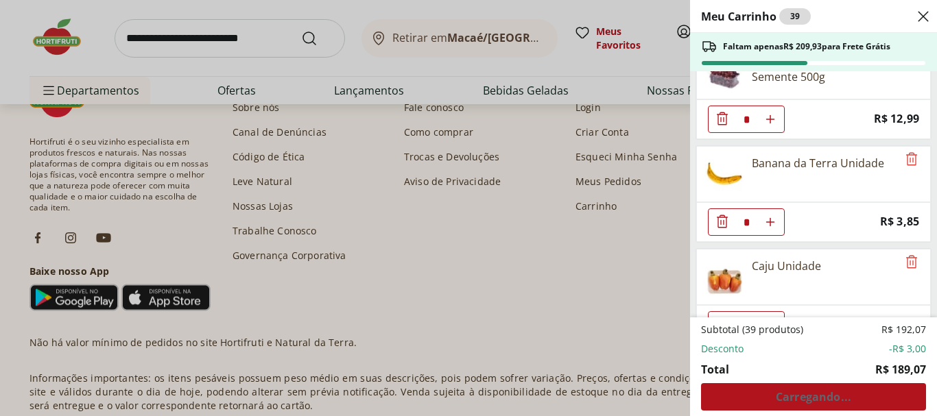
type input "*"
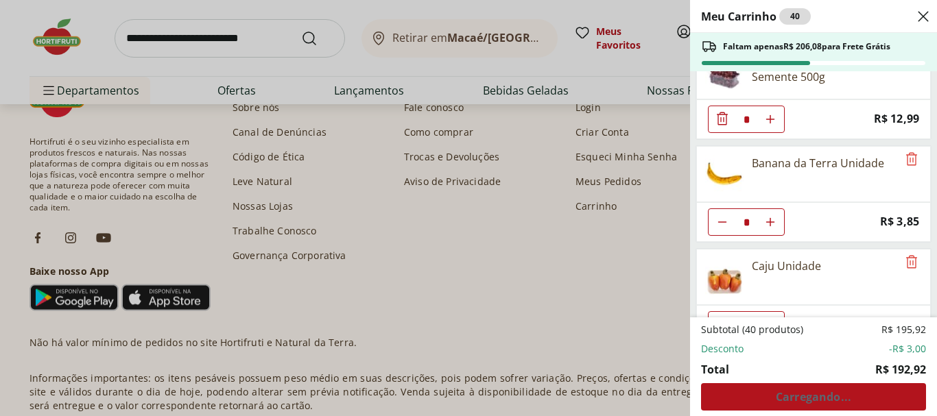
type input "*"
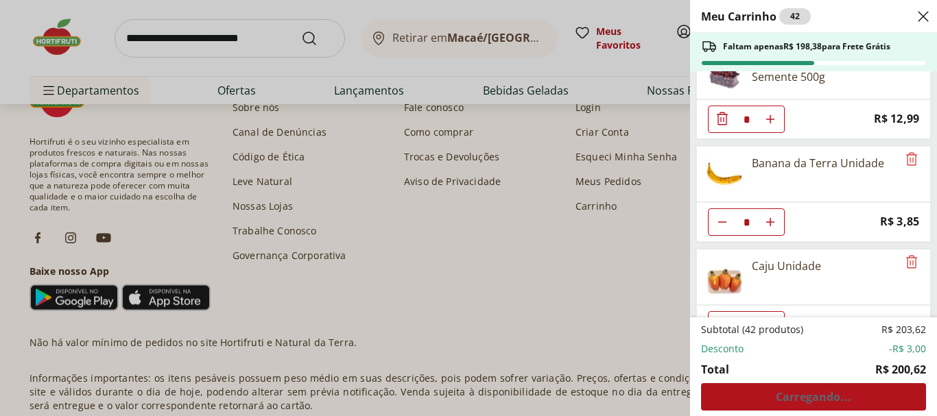
type input "*"
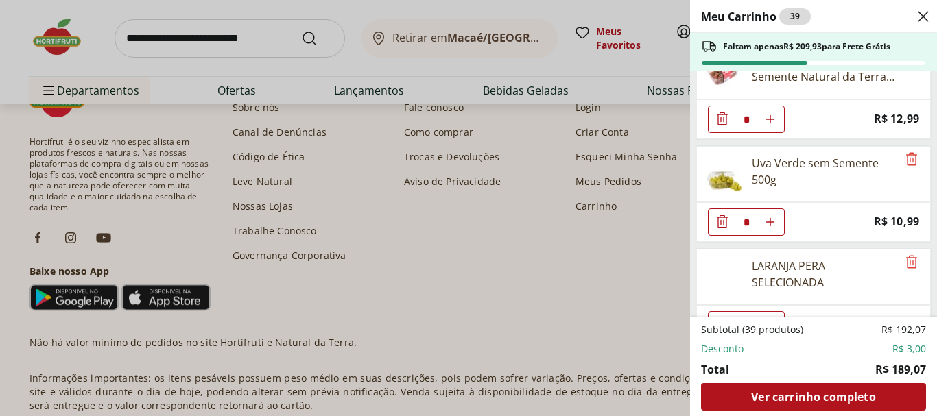
scroll to position [1611, 0]
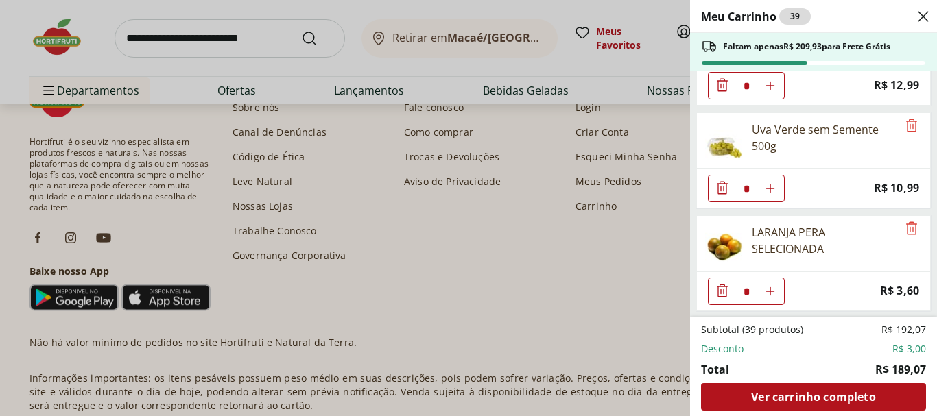
type input "*"
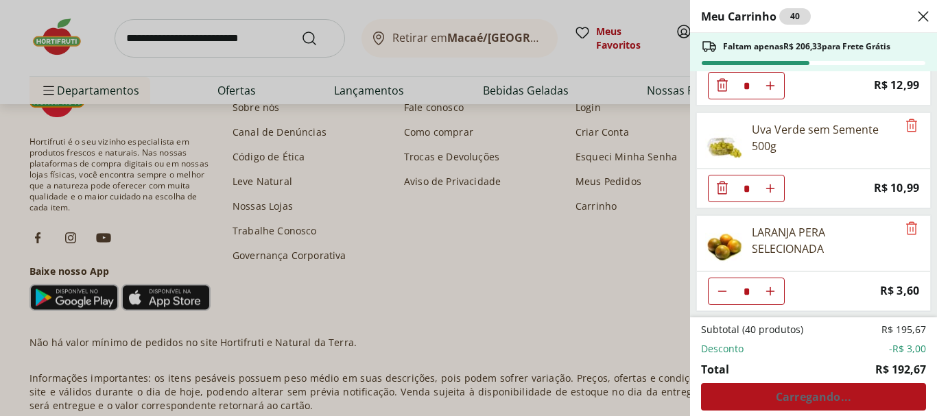
type input "*"
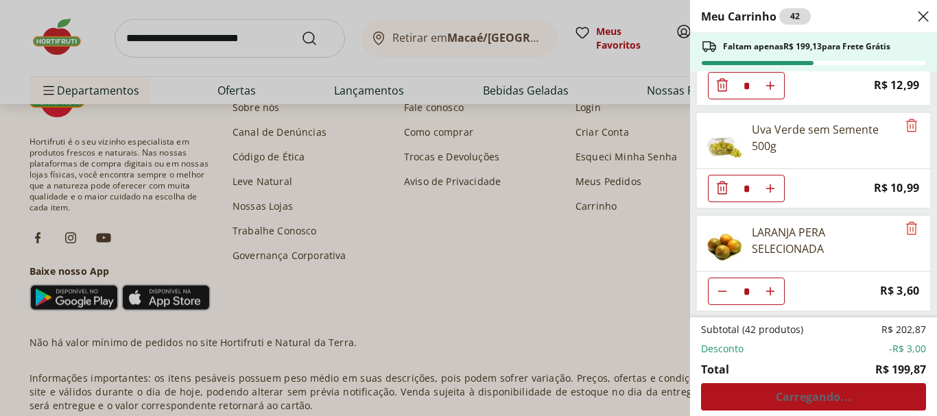
type input "*"
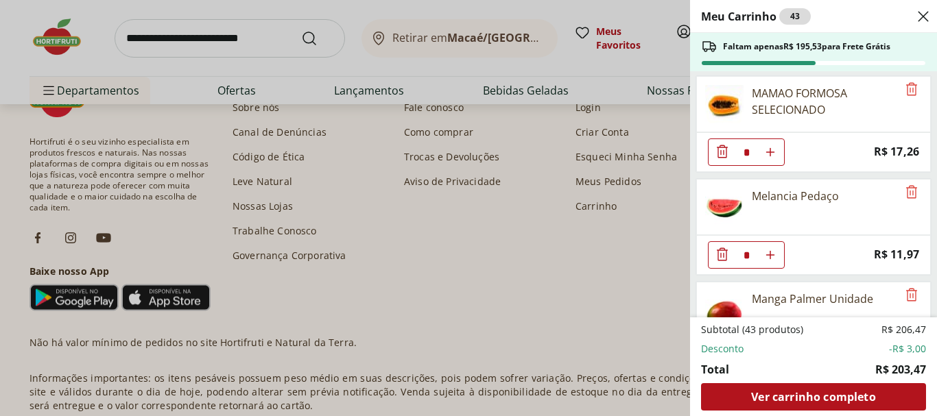
scroll to position [0, 0]
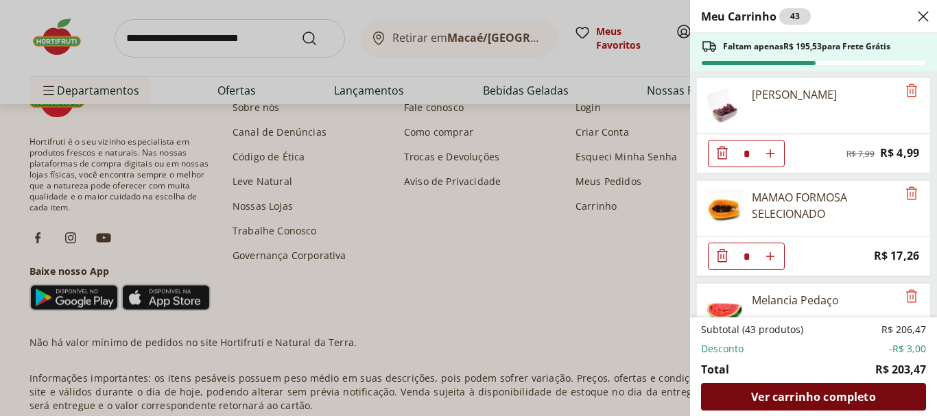
click at [832, 398] on span "Ver carrinho completo" at bounding box center [813, 397] width 124 height 11
